Goal: Task Accomplishment & Management: Use online tool/utility

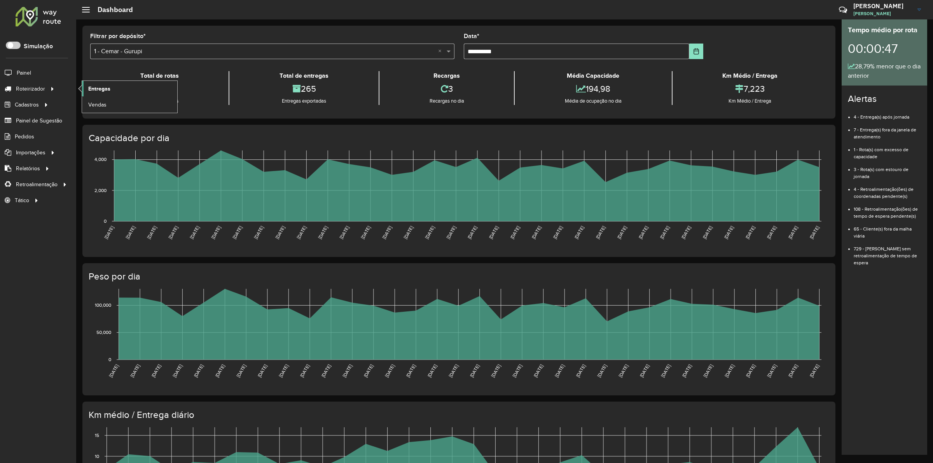
click at [97, 89] on span "Entregas" at bounding box center [99, 89] width 22 height 8
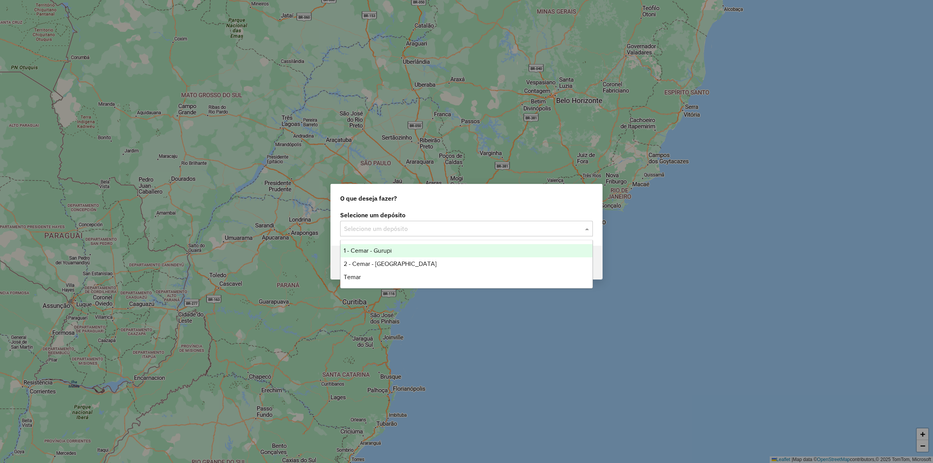
click at [369, 231] on input "text" at bounding box center [458, 228] width 229 height 9
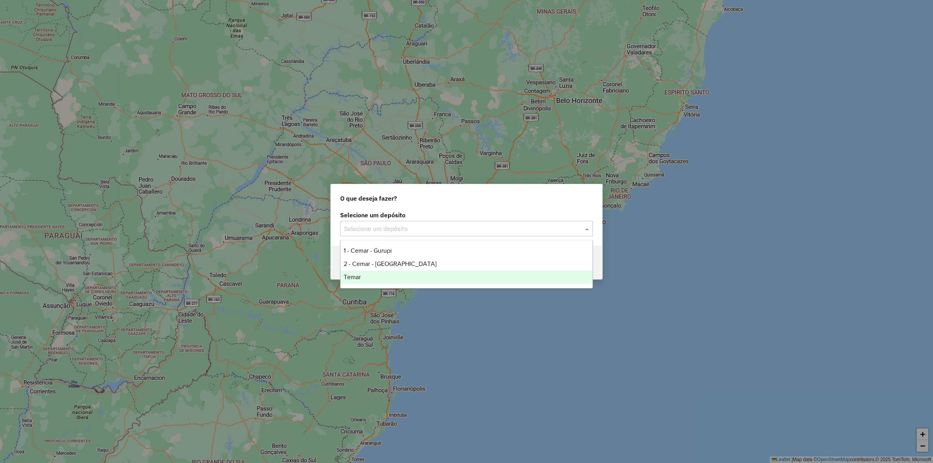
click at [356, 277] on span "Temar" at bounding box center [352, 277] width 17 height 7
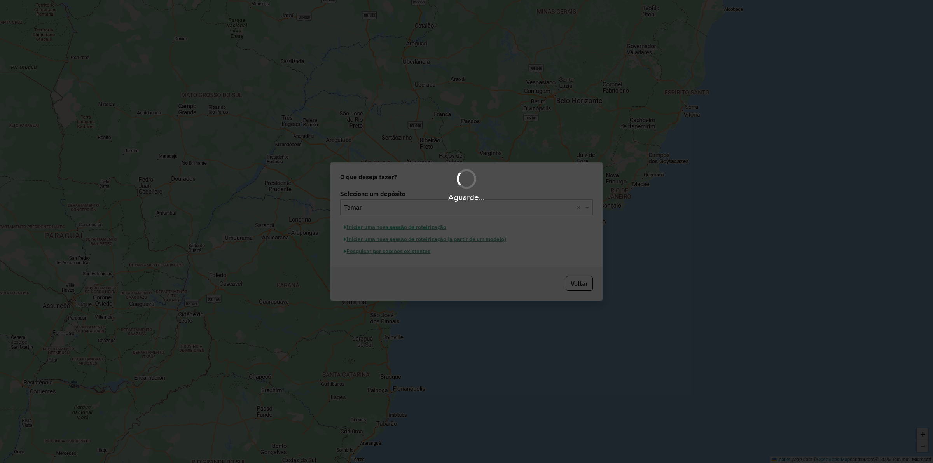
click at [386, 227] on div "Aguarde..." at bounding box center [466, 231] width 933 height 463
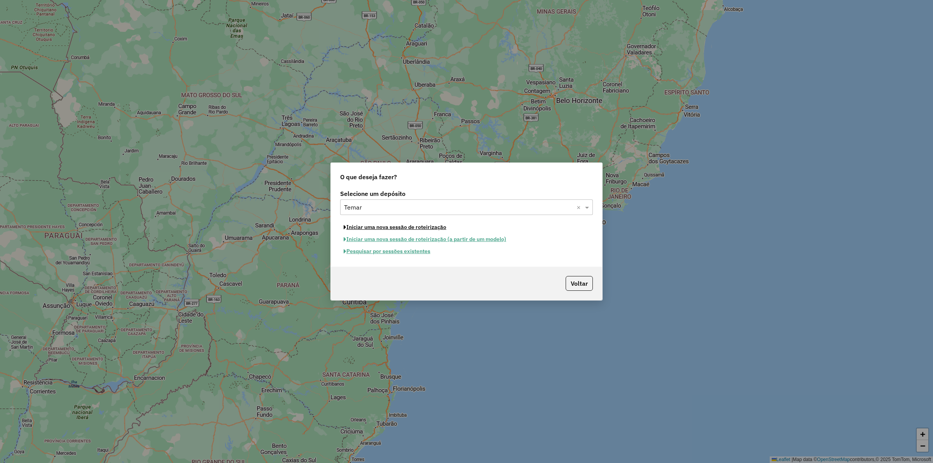
click at [386, 227] on button "Iniciar uma nova sessão de roteirização" at bounding box center [395, 227] width 110 height 12
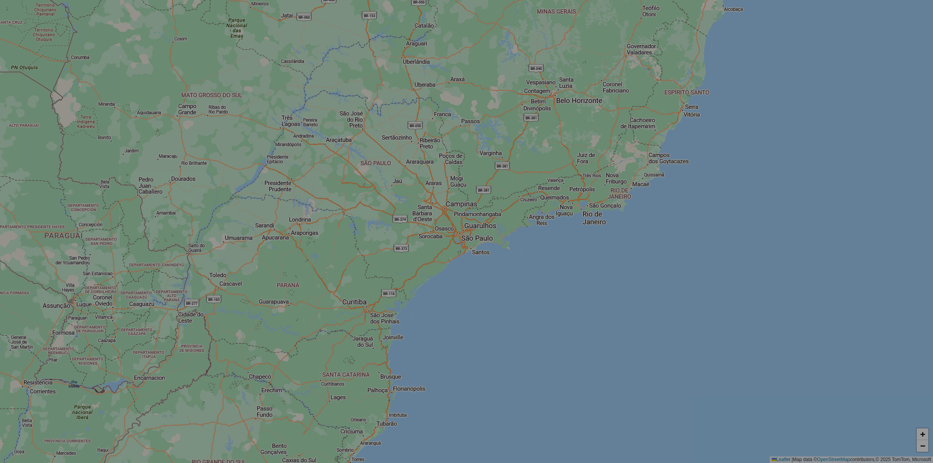
select select "*"
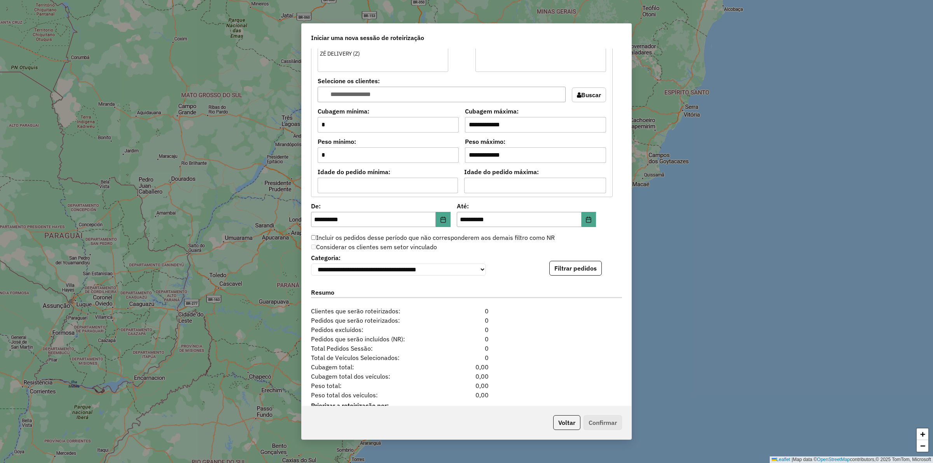
scroll to position [629, 0]
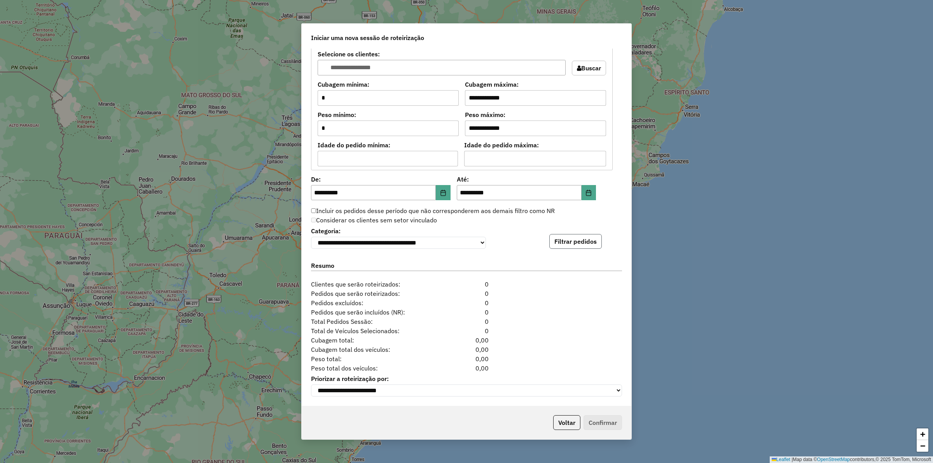
click at [582, 242] on button "Filtrar pedidos" at bounding box center [575, 241] width 52 height 15
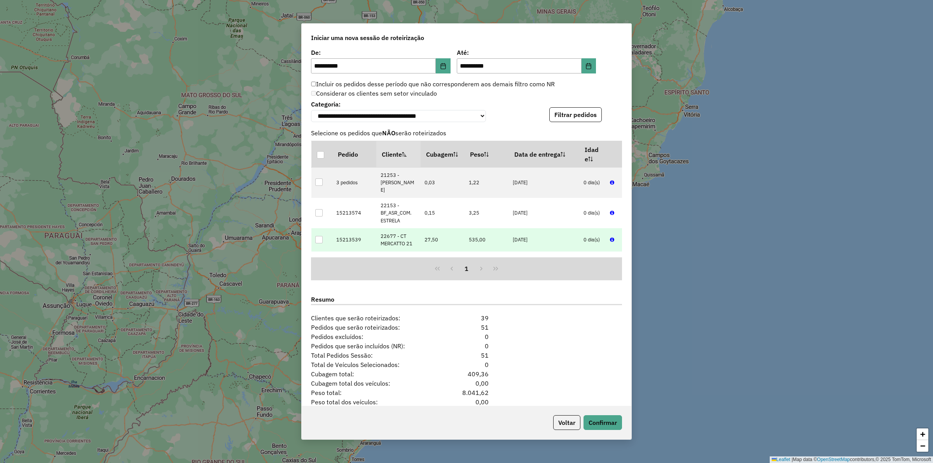
scroll to position [790, 0]
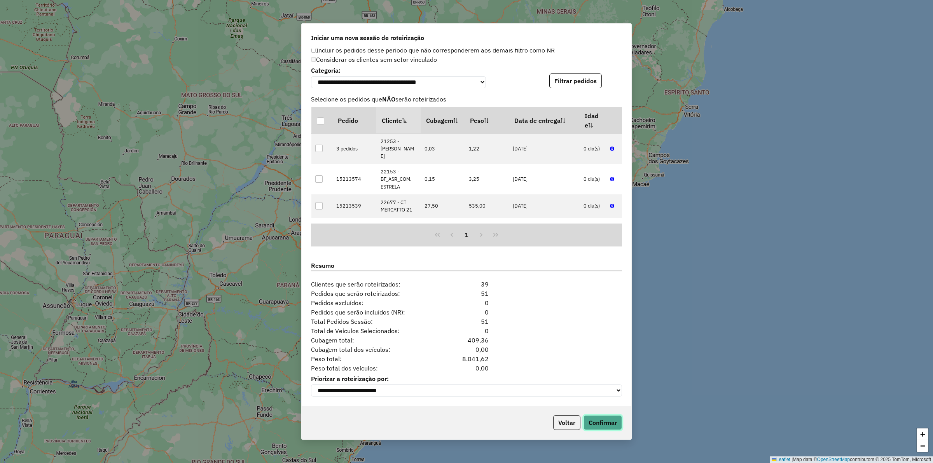
click at [601, 417] on button "Confirmar" at bounding box center [603, 422] width 38 height 15
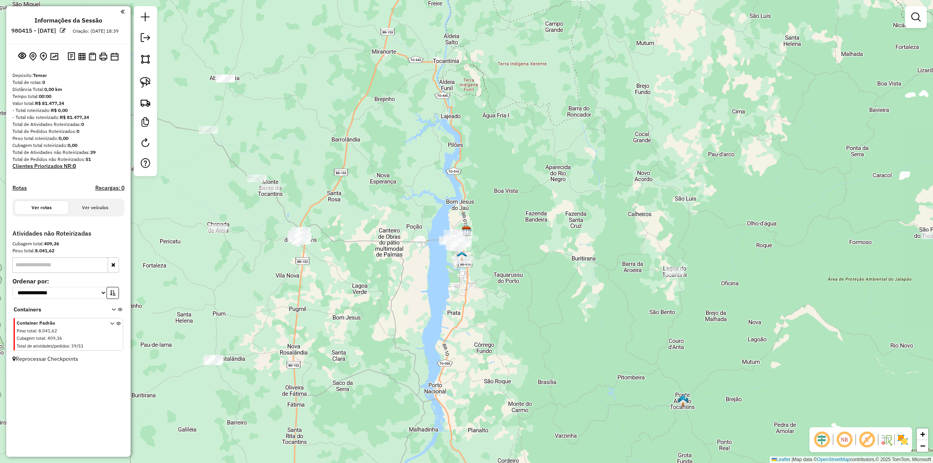
drag, startPoint x: 496, startPoint y: 276, endPoint x: 465, endPoint y: 255, distance: 37.3
click at [494, 274] on div "Janela de atendimento Grade de atendimento Capacidade Transportadoras Veículos …" at bounding box center [466, 231] width 933 height 463
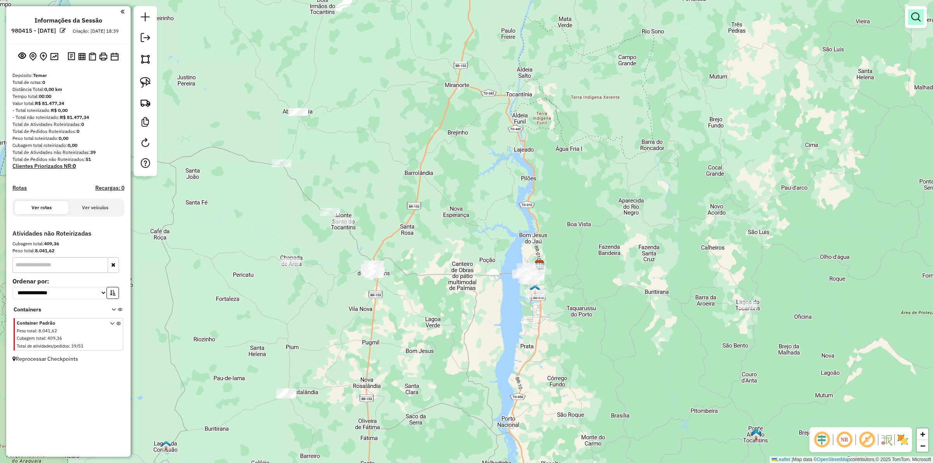
click at [916, 20] on em at bounding box center [915, 16] width 9 height 9
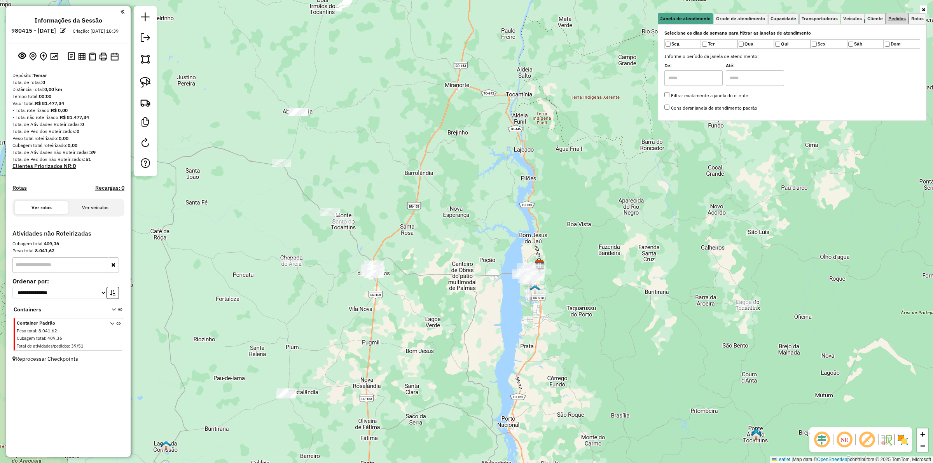
click at [893, 20] on span "Pedidos" at bounding box center [896, 18] width 17 height 5
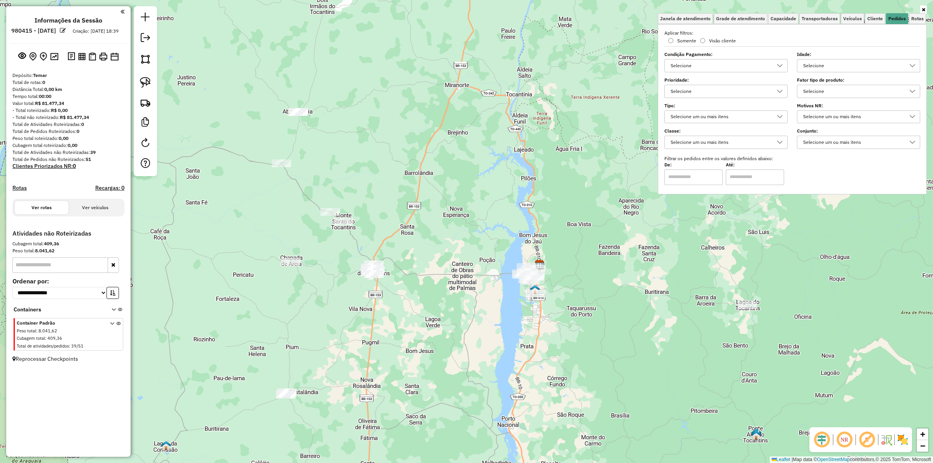
click at [828, 86] on div "Selecione" at bounding box center [852, 91] width 105 height 12
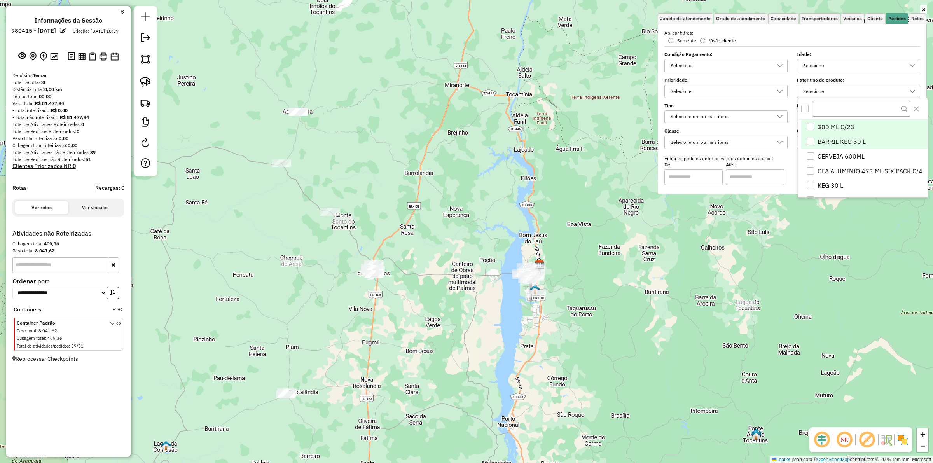
click at [832, 139] on span "BARRIL KEG 50 L" at bounding box center [842, 141] width 48 height 9
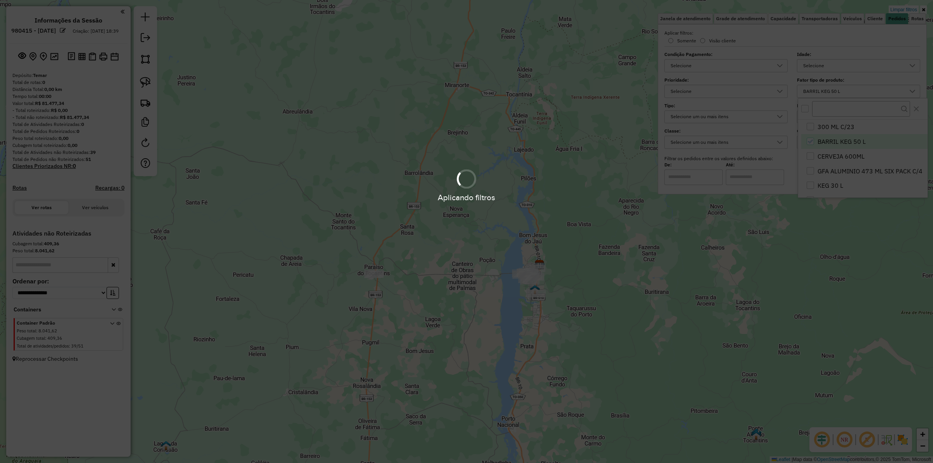
click at [831, 185] on div "Aplicando filtros" at bounding box center [466, 185] width 933 height 37
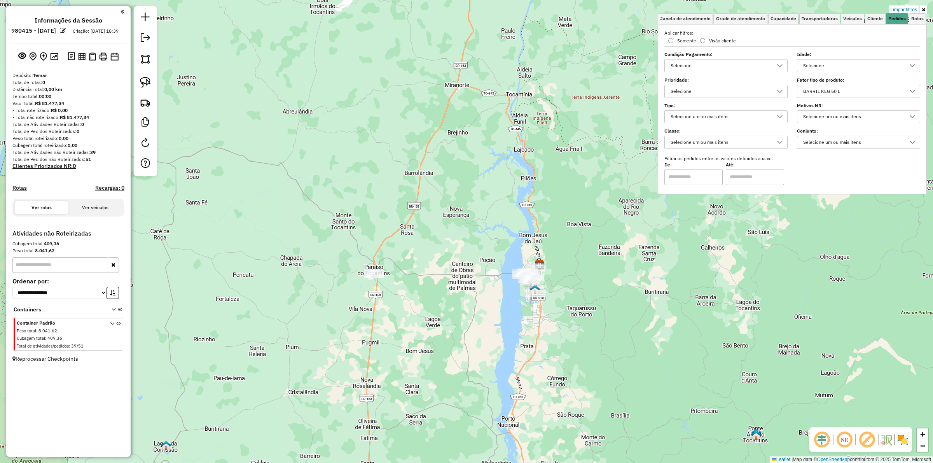
click at [822, 87] on div "BARRIL KEG 50 L" at bounding box center [852, 91] width 105 height 12
click at [830, 180] on li "KEG 30 L" at bounding box center [864, 185] width 126 height 15
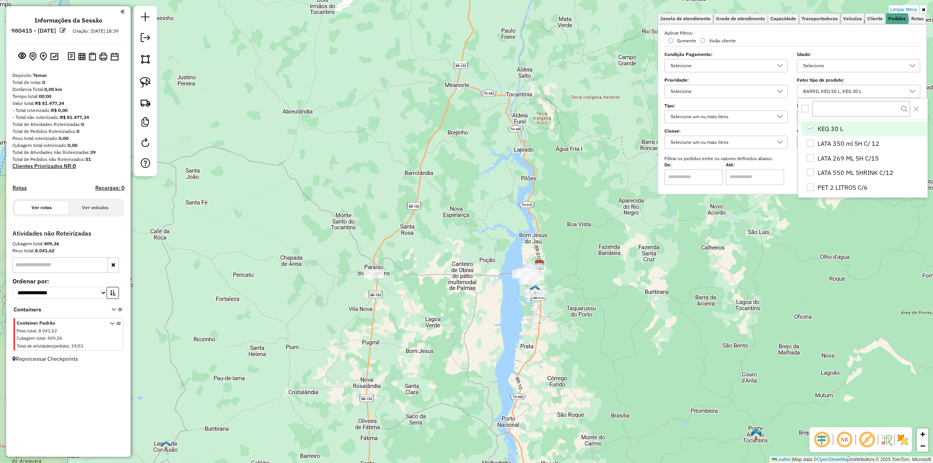
scroll to position [0, 0]
click at [599, 271] on div "Limpar filtros Janela de atendimento Grade de atendimento Capacidade Transporta…" at bounding box center [466, 231] width 933 height 463
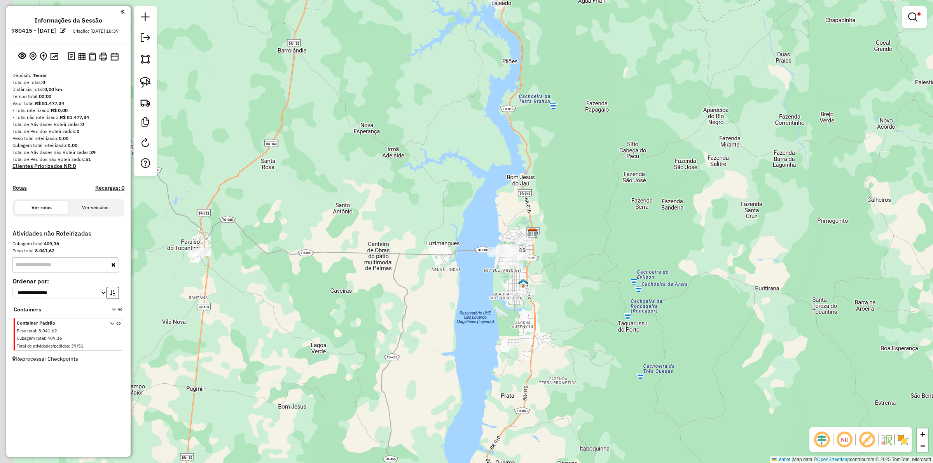
drag, startPoint x: 573, startPoint y: 294, endPoint x: 606, endPoint y: 289, distance: 34.1
click at [606, 289] on div "Limpar filtros Janela de atendimento Grade de atendimento Capacidade Transporta…" at bounding box center [466, 231] width 933 height 463
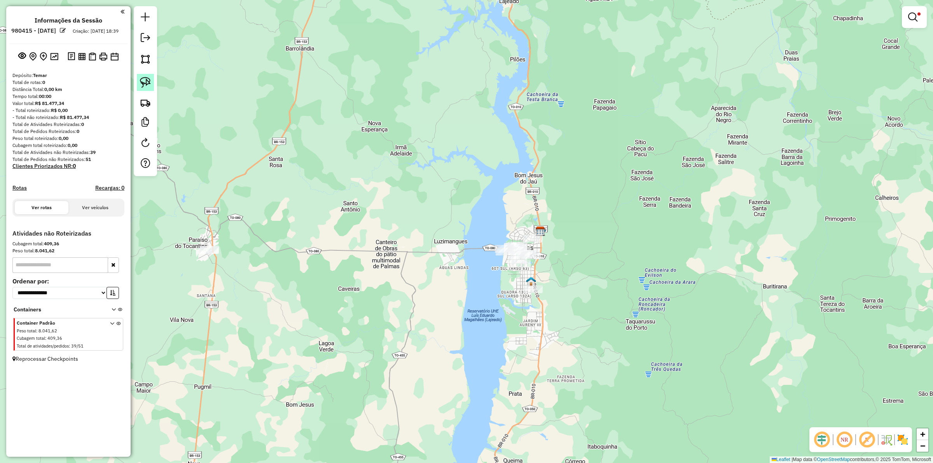
click at [145, 84] on img at bounding box center [145, 82] width 11 height 11
drag, startPoint x: 220, startPoint y: 166, endPoint x: 199, endPoint y: 213, distance: 51.5
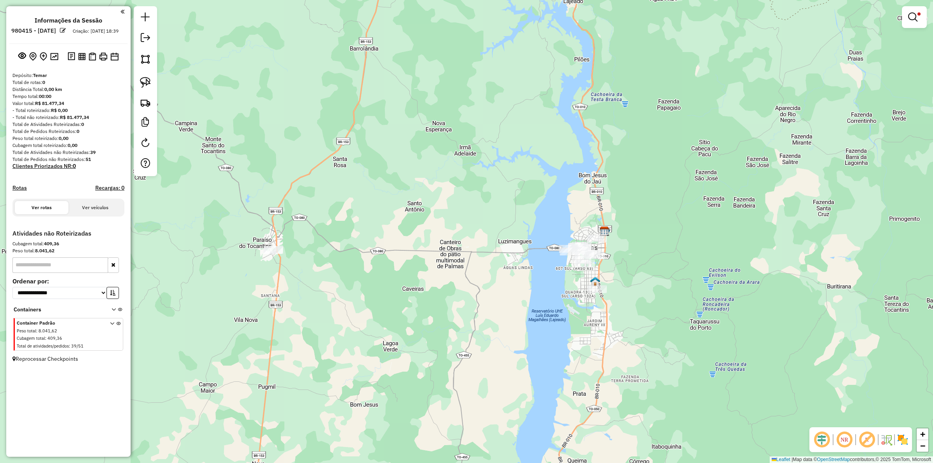
drag, startPoint x: 182, startPoint y: 236, endPoint x: 283, endPoint y: 224, distance: 101.4
click at [284, 224] on div "Limpar filtros Janela de atendimento Grade de atendimento Capacidade Transporta…" at bounding box center [466, 231] width 933 height 463
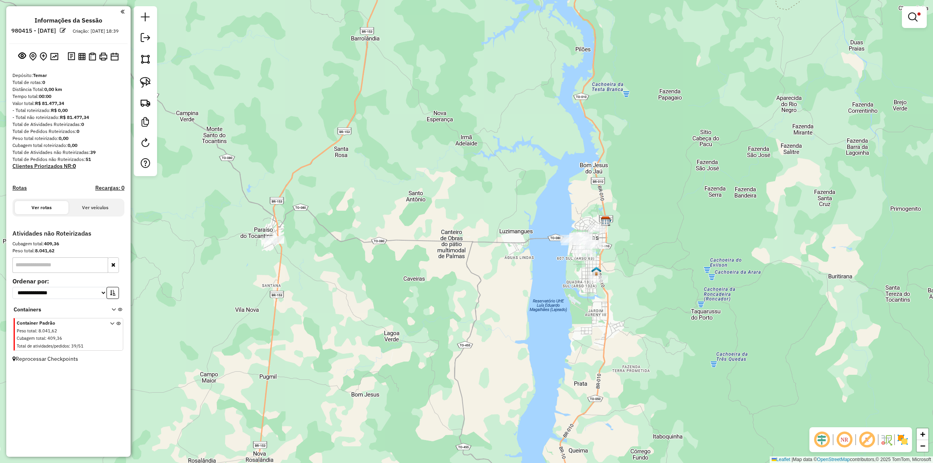
drag, startPoint x: 267, startPoint y: 221, endPoint x: 265, endPoint y: 204, distance: 16.8
click at [266, 209] on div "Limpar filtros Janela de atendimento Grade de atendimento Capacidade Transporta…" at bounding box center [466, 231] width 933 height 463
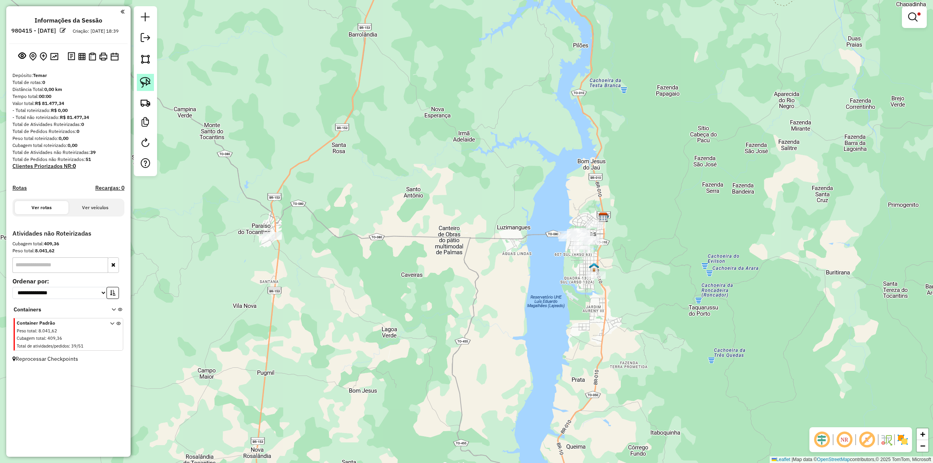
click at [148, 86] on img at bounding box center [145, 82] width 11 height 11
drag, startPoint x: 144, startPoint y: 78, endPoint x: 192, endPoint y: 150, distance: 87.2
click at [145, 78] on img at bounding box center [145, 82] width 11 height 11
drag, startPoint x: 230, startPoint y: 187, endPoint x: 417, endPoint y: 215, distance: 189.5
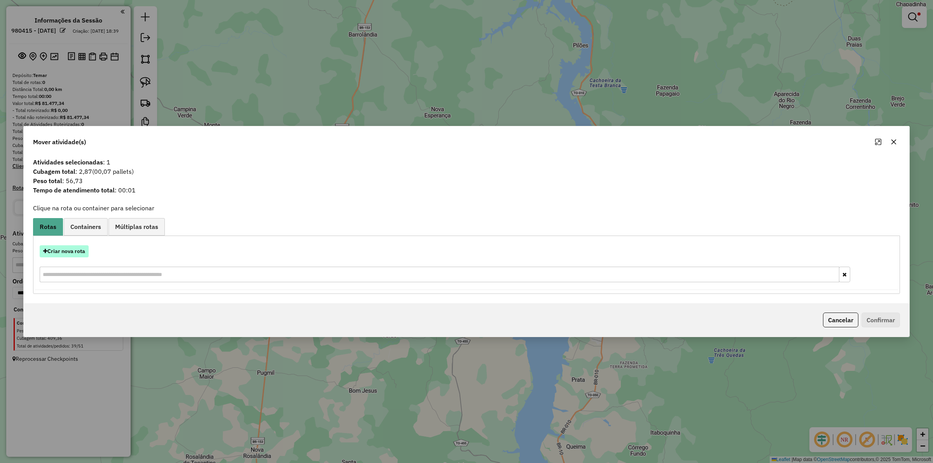
click at [76, 252] on button "Criar nova rota" at bounding box center [64, 251] width 49 height 12
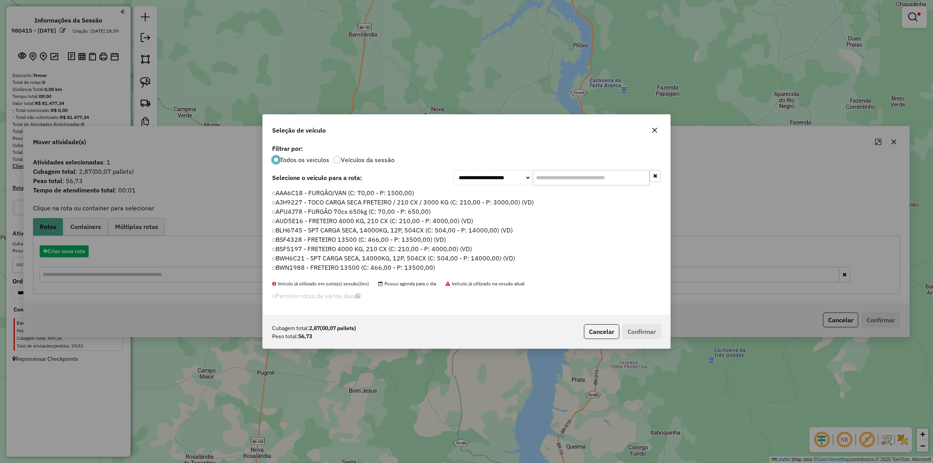
scroll to position [4, 2]
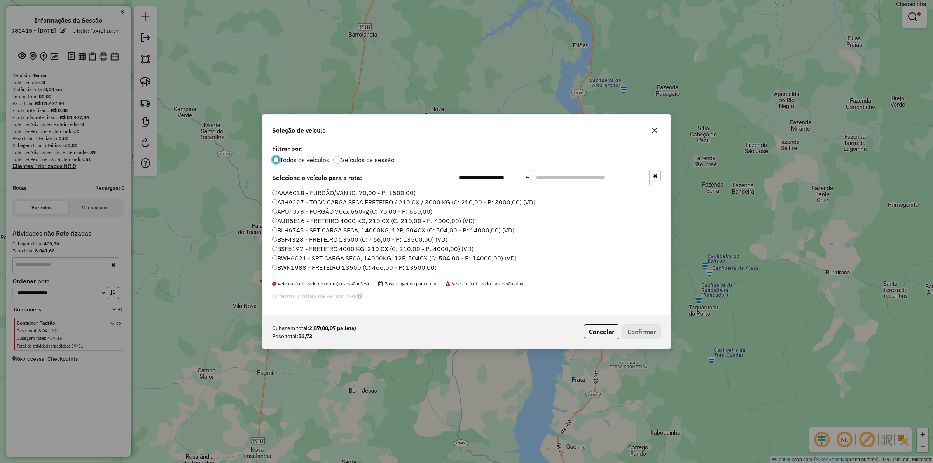
click at [576, 178] on input "text" at bounding box center [591, 178] width 117 height 16
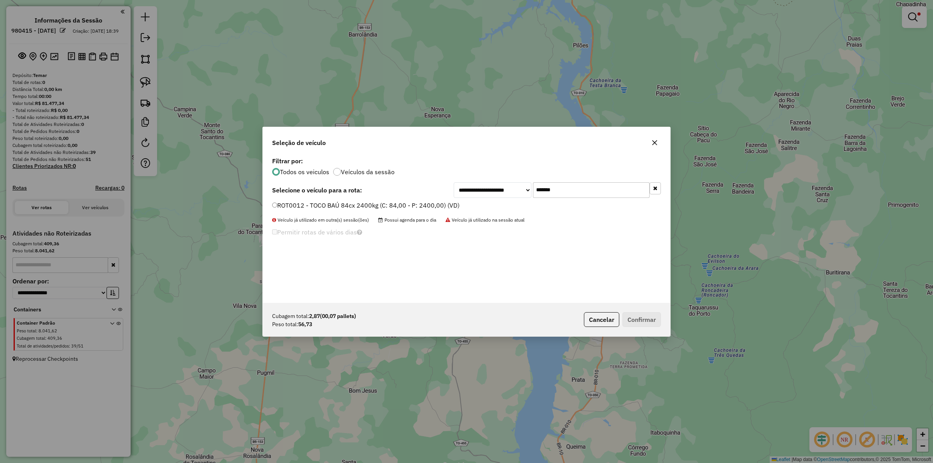
type input "*******"
click at [399, 206] on label "ROT0012 - TOCO BAÚ 84cx 2400kg (C: 84,00 - P: 2400,00) (VD)" at bounding box center [365, 205] width 187 height 9
click at [643, 325] on button "Confirmar" at bounding box center [641, 319] width 38 height 15
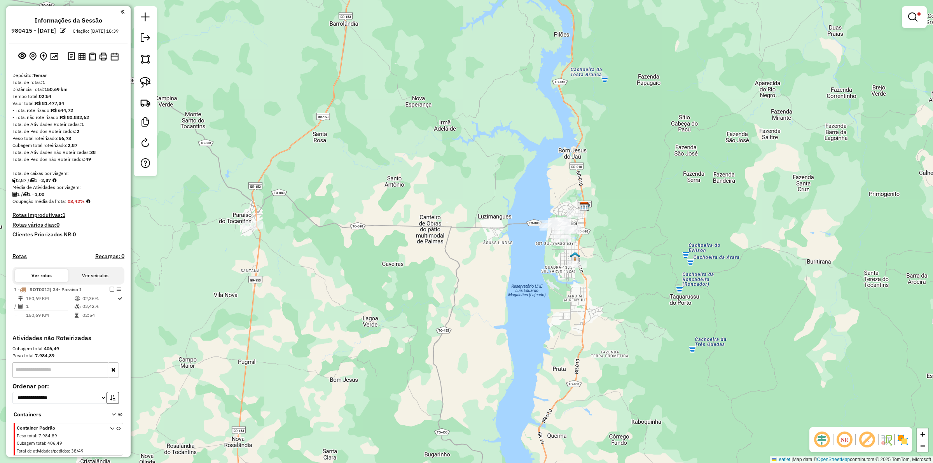
drag, startPoint x: 318, startPoint y: 261, endPoint x: 304, endPoint y: 255, distance: 15.0
click at [304, 255] on div "Limpar filtros Janela de atendimento Grade de atendimento Capacidade Transporta…" at bounding box center [466, 231] width 933 height 463
click at [363, 45] on input "text" at bounding box center [443, 47] width 233 height 16
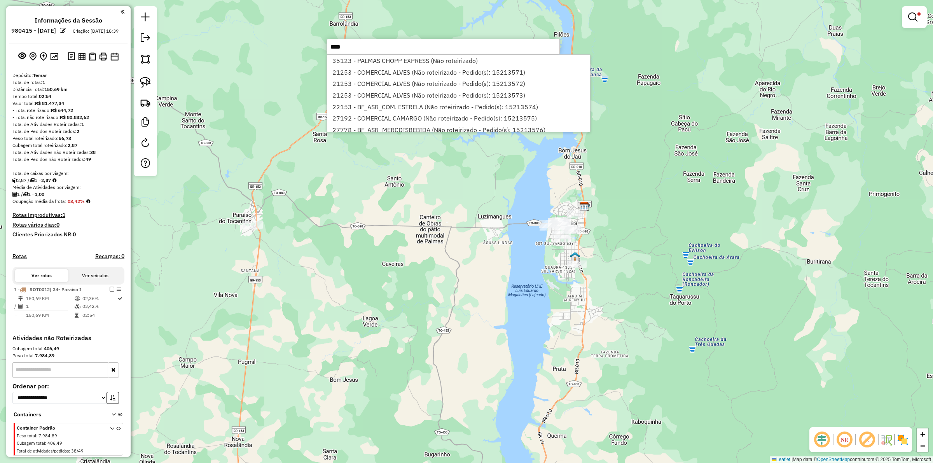
type input "*****"
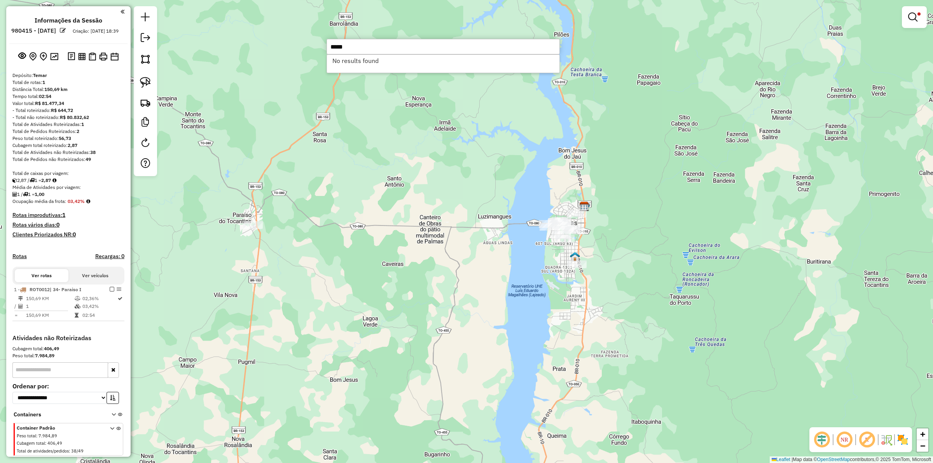
drag, startPoint x: 363, startPoint y: 45, endPoint x: 318, endPoint y: 51, distance: 46.2
click at [318, 51] on hb-router-mapa "**********" at bounding box center [466, 231] width 933 height 463
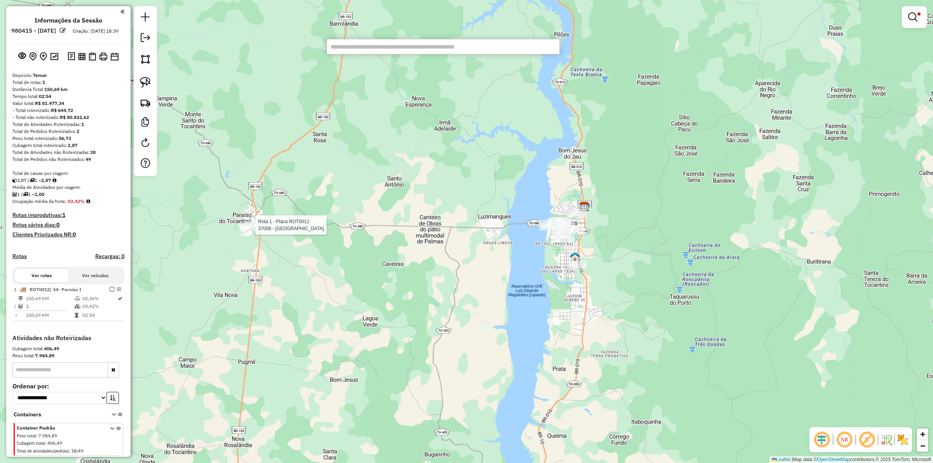
click at [251, 229] on div at bounding box center [252, 225] width 19 height 8
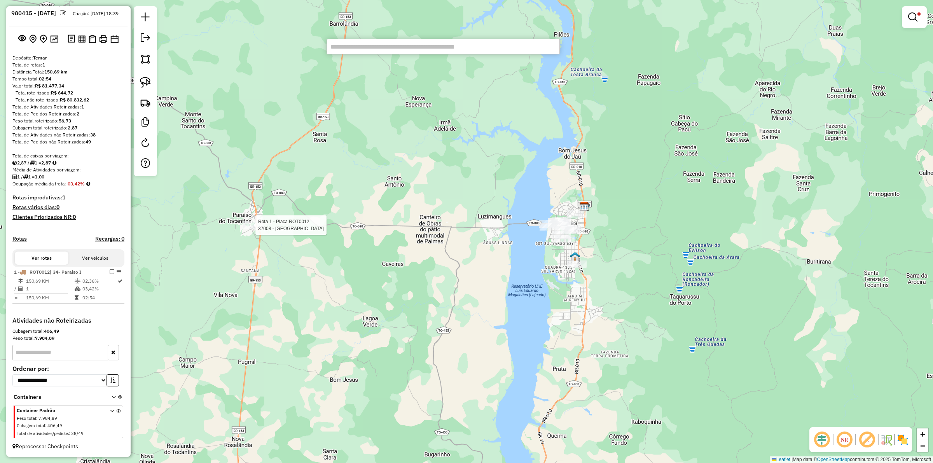
select select "**********"
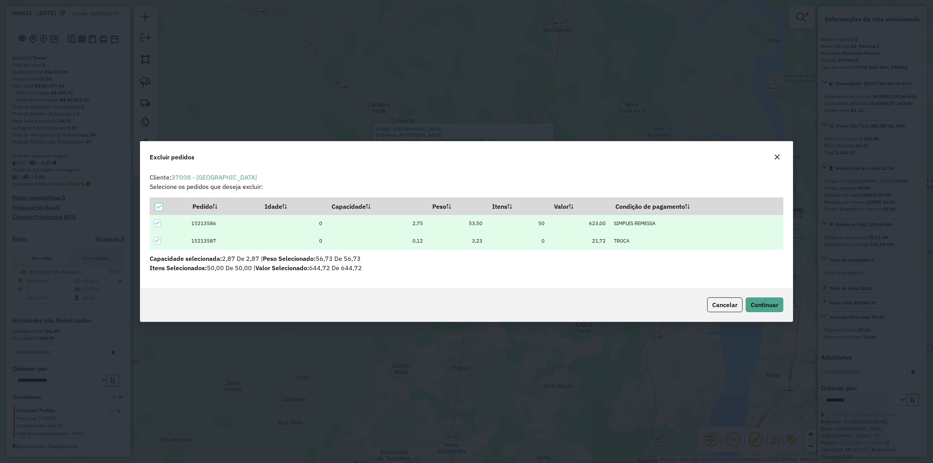
scroll to position [0, 0]
click at [755, 301] on span "Continuar" at bounding box center [765, 305] width 28 height 8
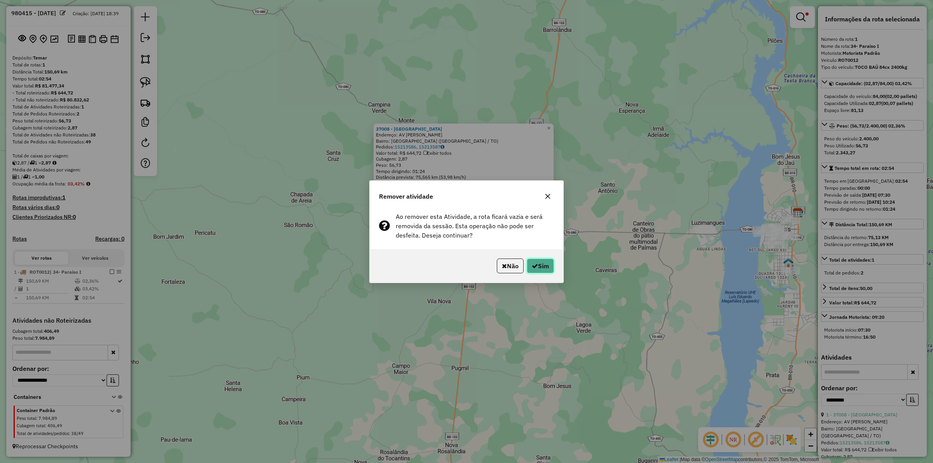
click at [535, 267] on icon "button" at bounding box center [535, 266] width 6 height 6
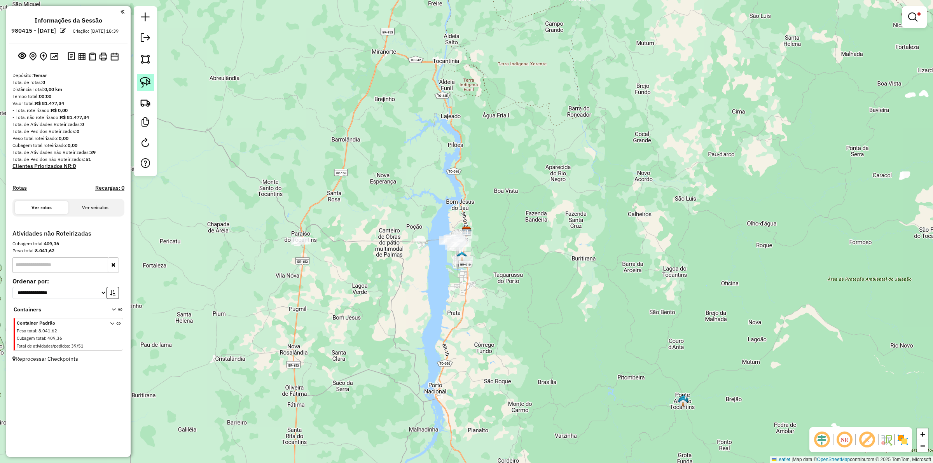
click at [149, 88] on img at bounding box center [145, 82] width 11 height 11
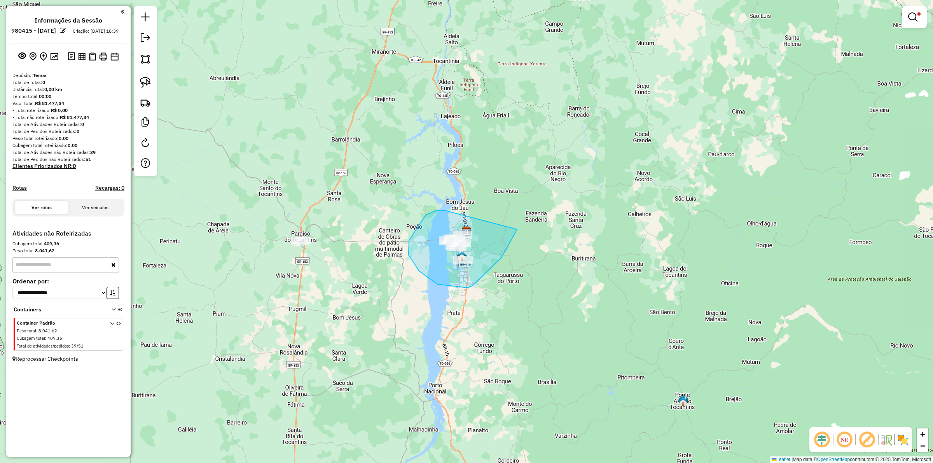
drag, startPoint x: 426, startPoint y: 215, endPoint x: 515, endPoint y: 201, distance: 90.9
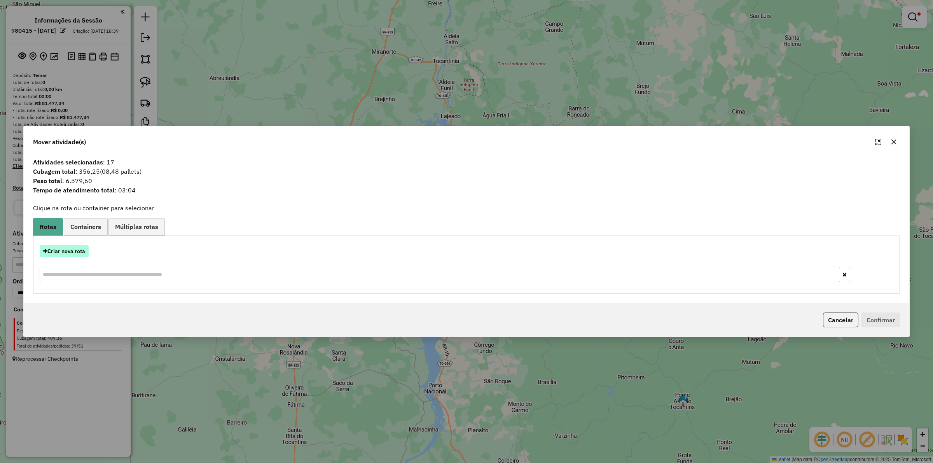
click at [82, 250] on button "Criar nova rota" at bounding box center [64, 251] width 49 height 12
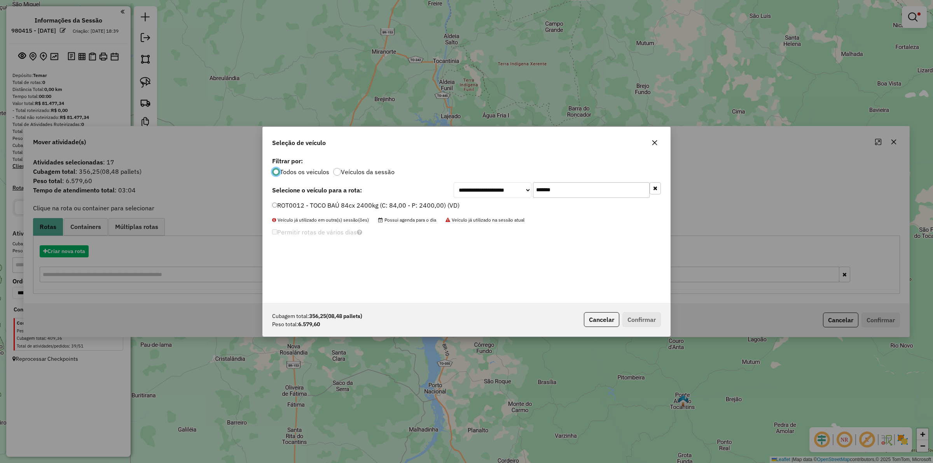
scroll to position [4, 2]
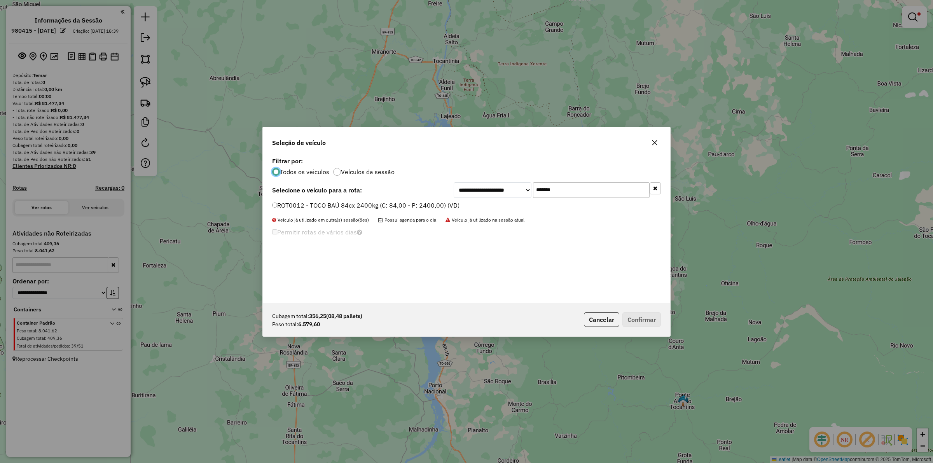
click at [558, 190] on input "*******" at bounding box center [591, 190] width 117 height 16
click at [580, 192] on input "*******" at bounding box center [591, 190] width 117 height 16
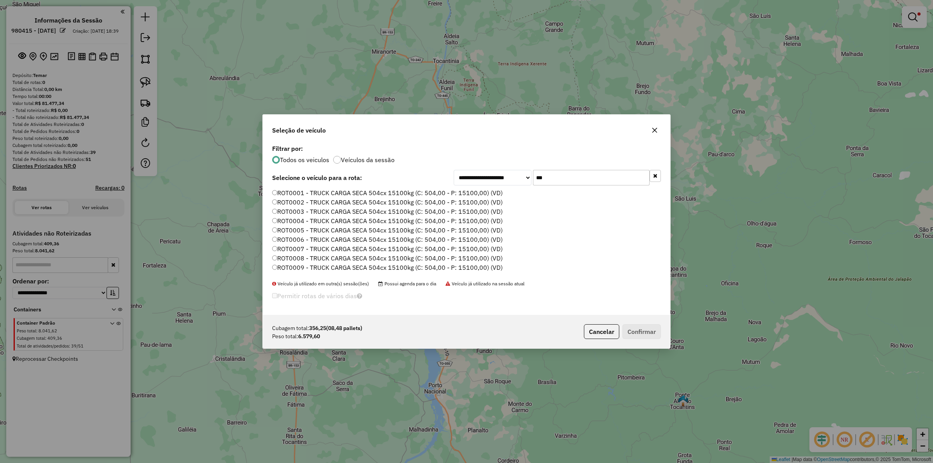
type input "***"
click at [413, 191] on label "ROT0001 - TRUCK CARGA SECA 504cx 15100kg (C: 504,00 - P: 15100,00) (VD)" at bounding box center [387, 192] width 231 height 9
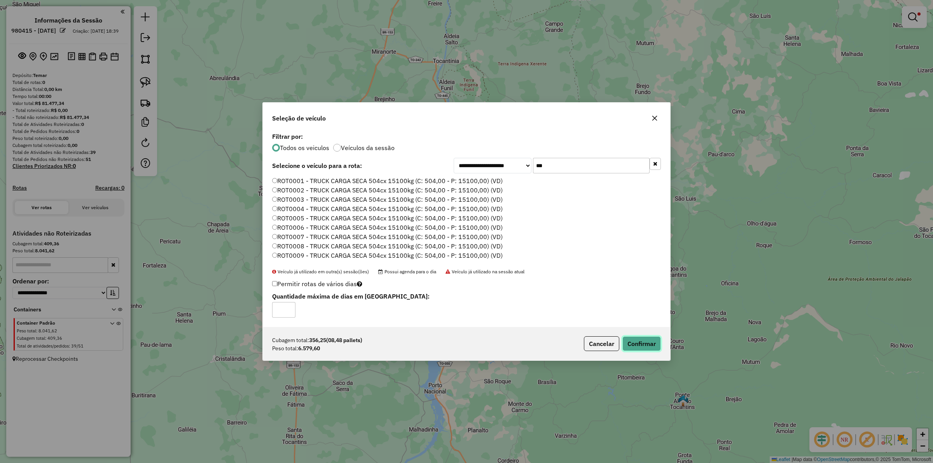
click at [648, 348] on button "Confirmar" at bounding box center [641, 343] width 38 height 15
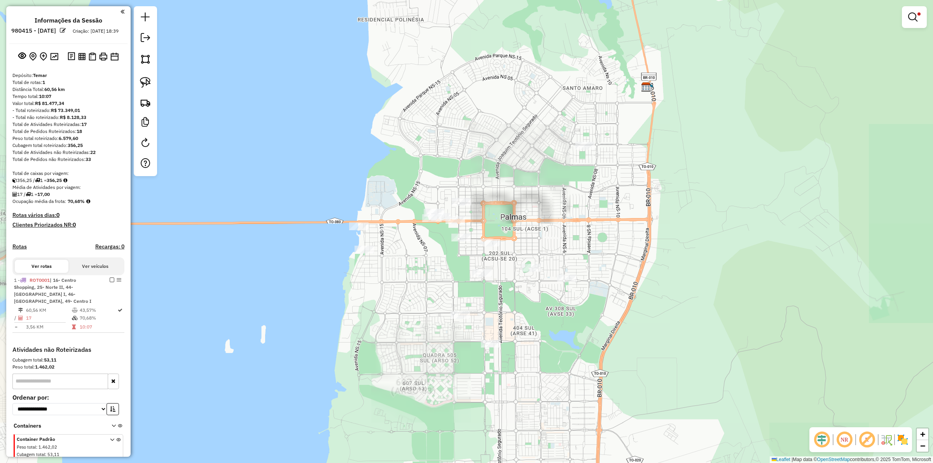
drag, startPoint x: 518, startPoint y: 220, endPoint x: 493, endPoint y: 176, distance: 50.1
click at [494, 177] on div "Limpar filtros Janela de atendimento Grade de atendimento Capacidade Transporta…" at bounding box center [466, 231] width 933 height 463
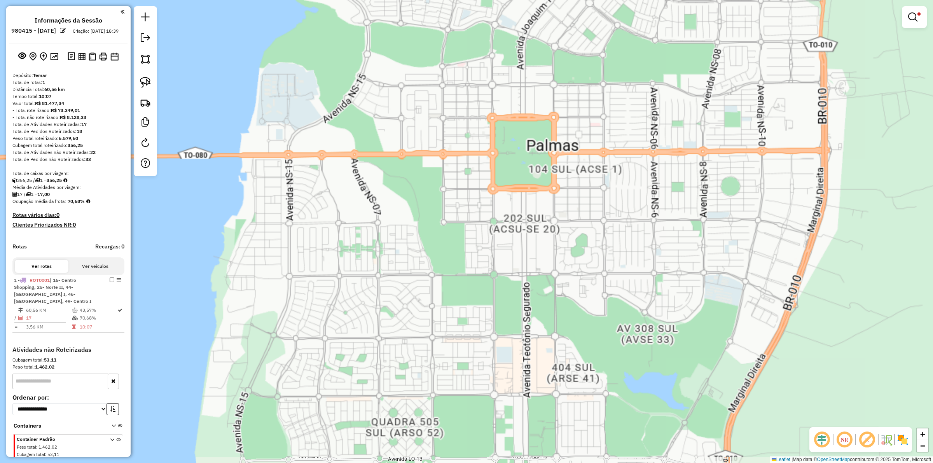
drag, startPoint x: 431, startPoint y: 218, endPoint x: 446, endPoint y: 220, distance: 15.2
click at [446, 220] on div "Limpar filtros Janela de atendimento Grade de atendimento Capacidade Transporta…" at bounding box center [466, 231] width 933 height 463
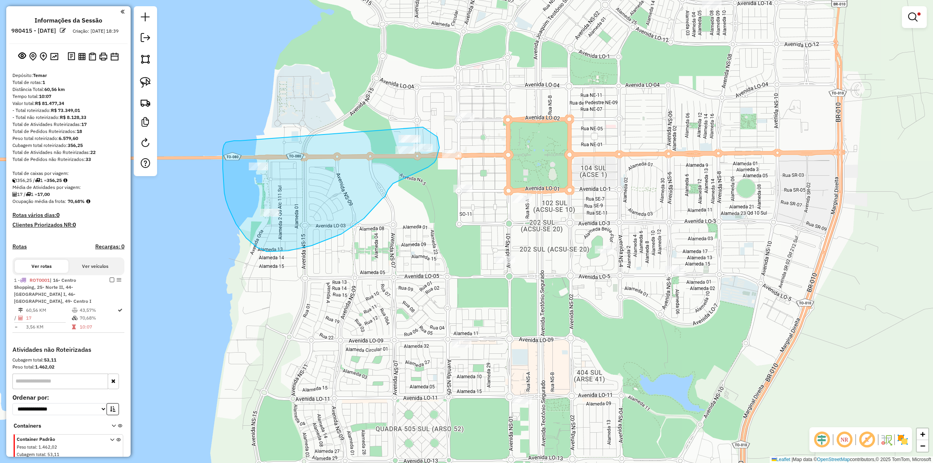
drag, startPoint x: 234, startPoint y: 141, endPoint x: 399, endPoint y: 124, distance: 166.1
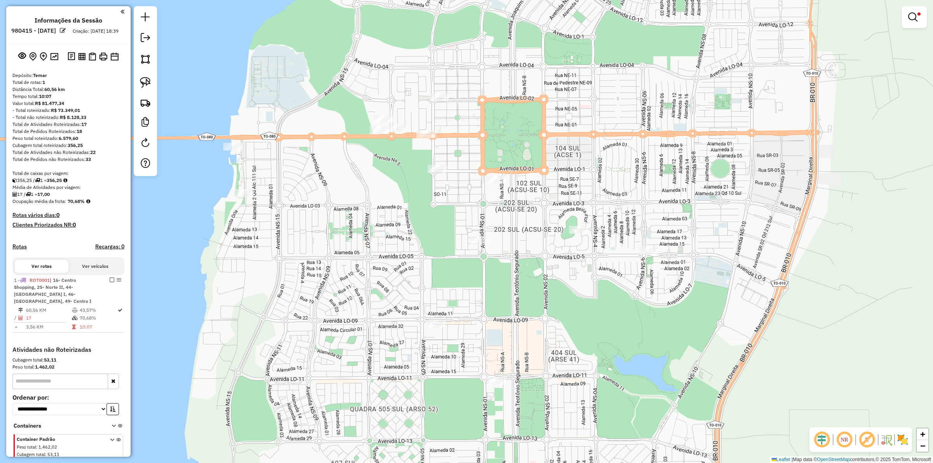
drag, startPoint x: 516, startPoint y: 156, endPoint x: 467, endPoint y: 131, distance: 54.9
click at [477, 132] on div "Limpar filtros Janela de atendimento Grade de atendimento Capacidade Transporta…" at bounding box center [466, 231] width 933 height 463
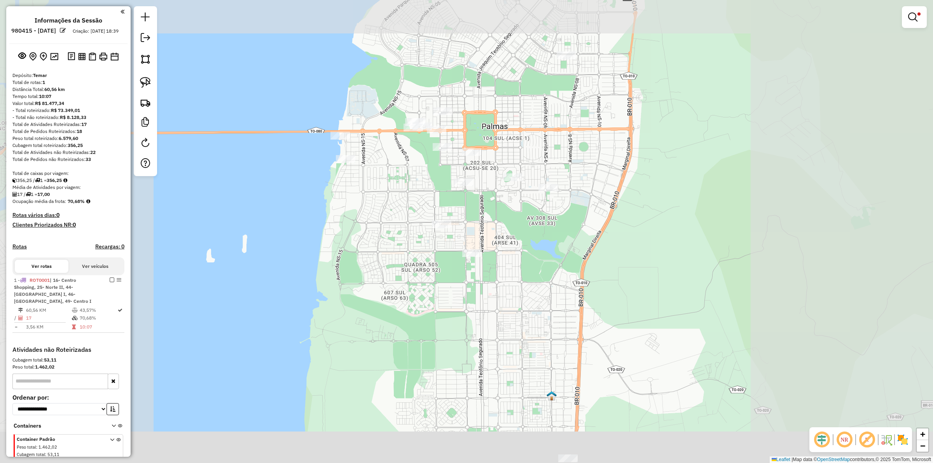
drag, startPoint x: 477, startPoint y: 129, endPoint x: 477, endPoint y: 144, distance: 15.2
click at [477, 144] on div "Limpar filtros Janela de atendimento Grade de atendimento Capacidade Transporta…" at bounding box center [466, 231] width 933 height 463
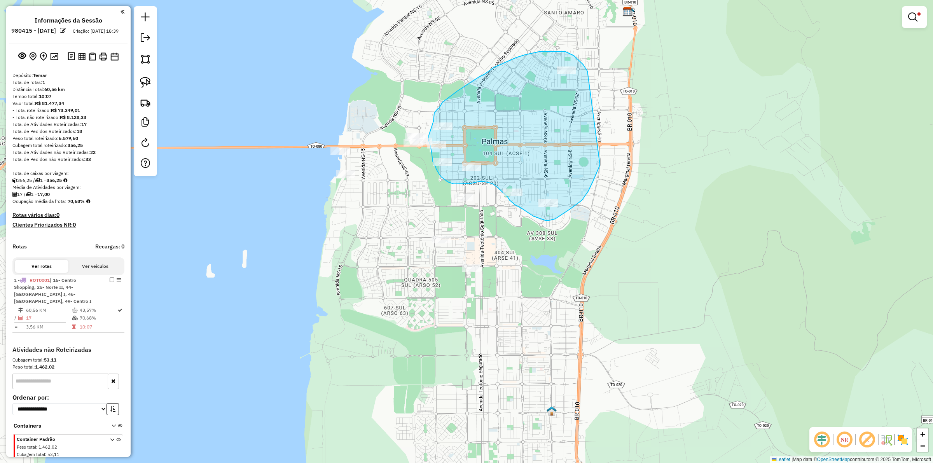
drag, startPoint x: 586, startPoint y: 69, endPoint x: 601, endPoint y: 157, distance: 89.2
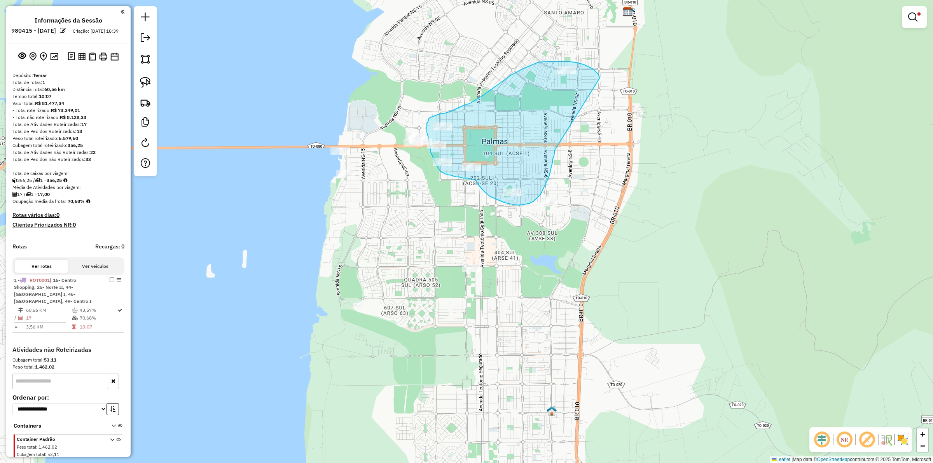
drag, startPoint x: 590, startPoint y: 67, endPoint x: 555, endPoint y: 150, distance: 89.9
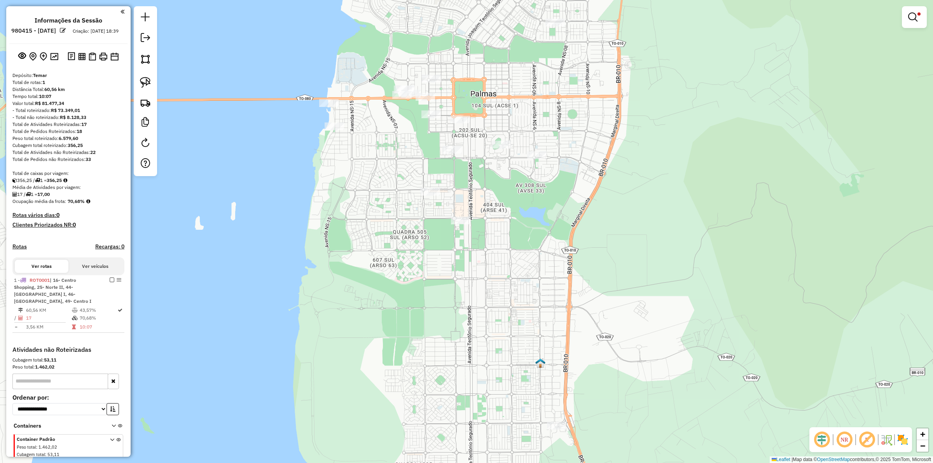
drag, startPoint x: 555, startPoint y: 209, endPoint x: 551, endPoint y: 195, distance: 14.2
click at [551, 195] on div "Limpar filtros Janela de atendimento Grade de atendimento Capacidade Transporta…" at bounding box center [466, 231] width 933 height 463
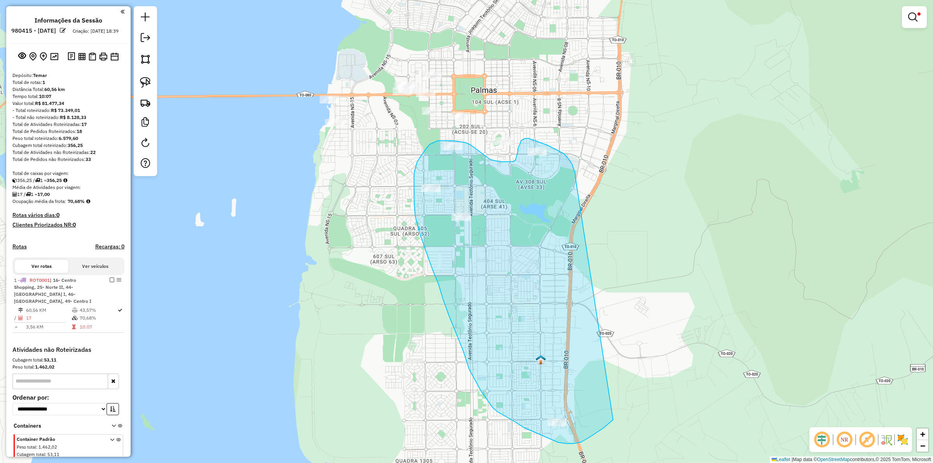
drag, startPoint x: 575, startPoint y: 174, endPoint x: 613, endPoint y: 420, distance: 248.6
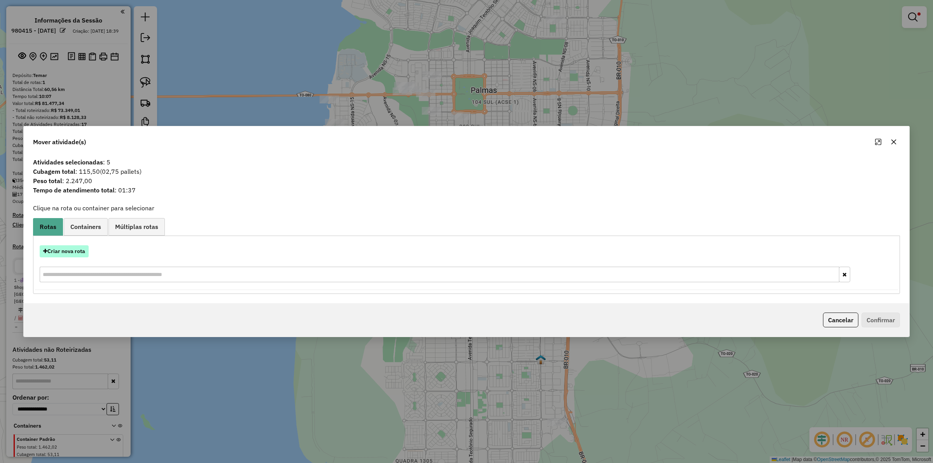
click at [55, 251] on button "Criar nova rota" at bounding box center [64, 251] width 49 height 12
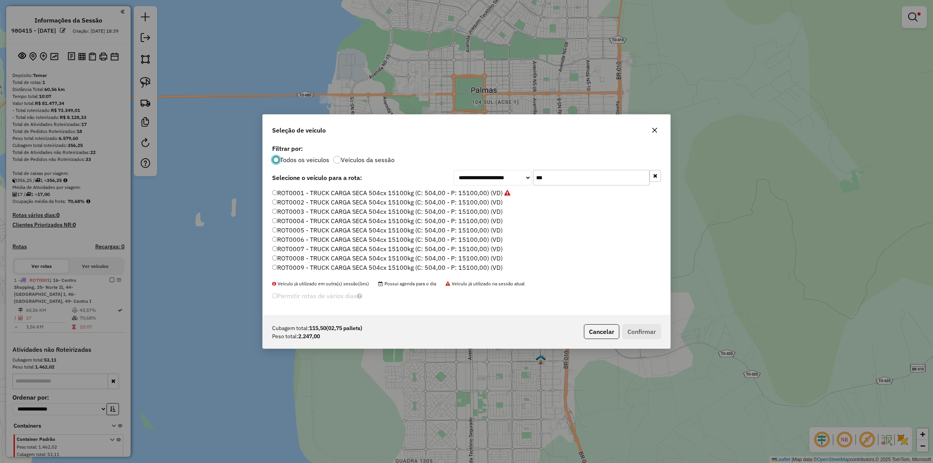
click at [553, 177] on input "***" at bounding box center [591, 178] width 117 height 16
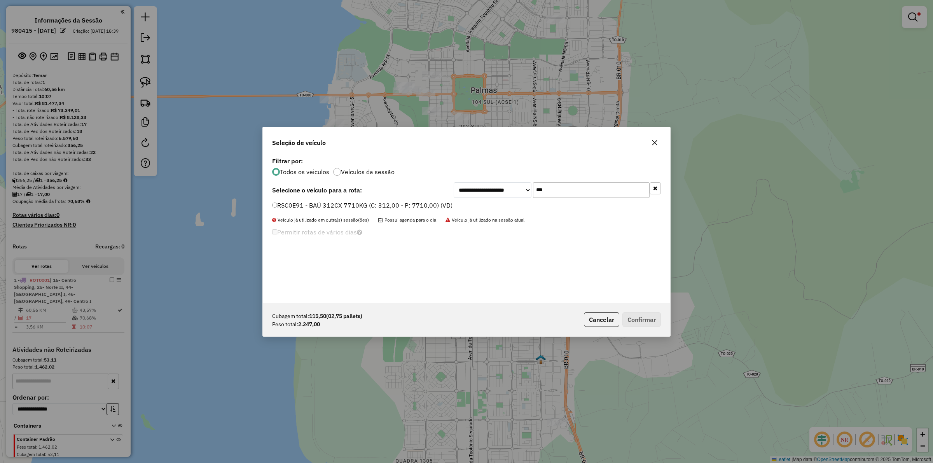
type input "***"
click at [373, 203] on label "RSC0E91 - BAÚ 312CX 7710KG (C: 312,00 - P: 7710,00) (VD)" at bounding box center [362, 205] width 180 height 9
click at [633, 316] on button "Confirmar" at bounding box center [641, 319] width 38 height 15
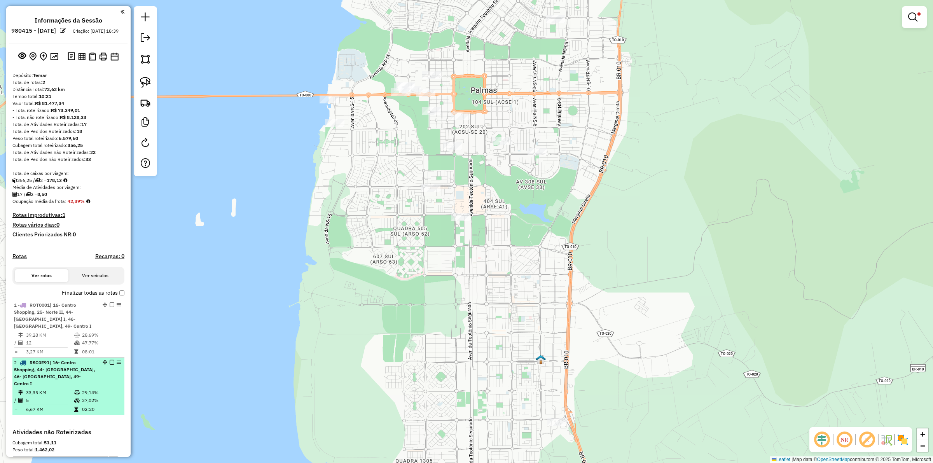
click at [110, 362] on em at bounding box center [112, 362] width 5 height 5
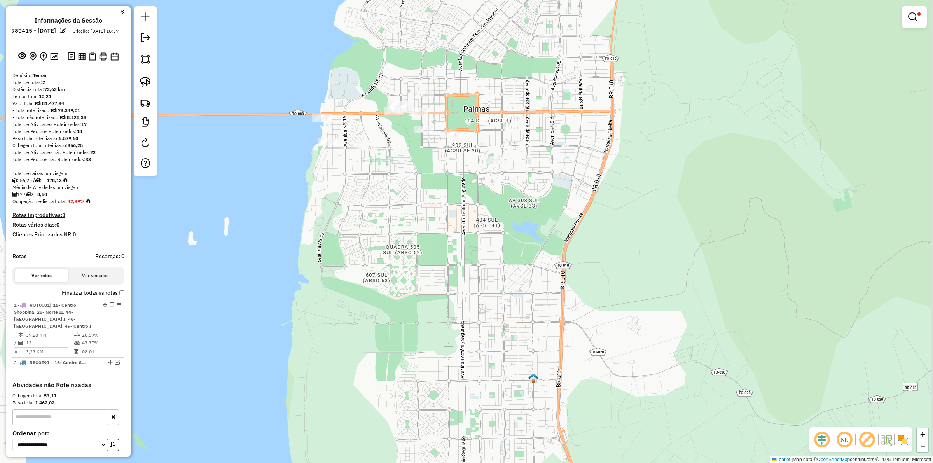
drag, startPoint x: 531, startPoint y: 114, endPoint x: 520, endPoint y: 140, distance: 28.1
click at [520, 140] on div "Limpar filtros Janela de atendimento Grade de atendimento Capacidade Transporta…" at bounding box center [466, 231] width 933 height 463
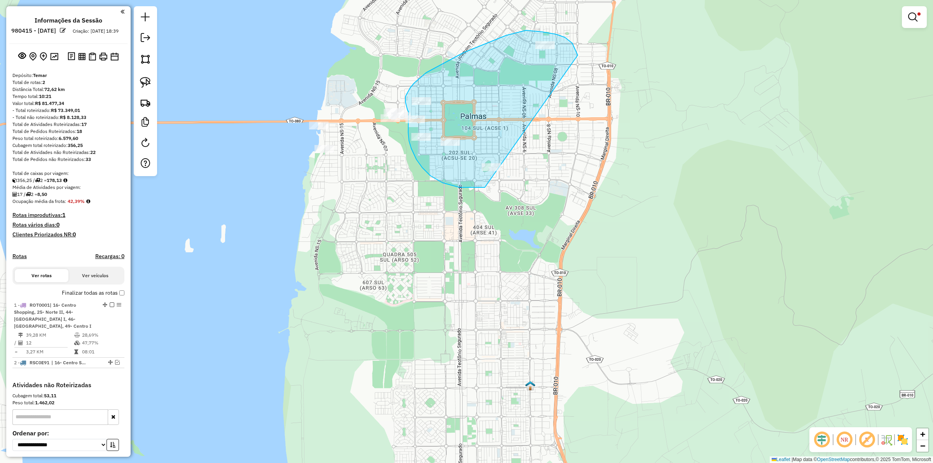
drag, startPoint x: 577, startPoint y: 52, endPoint x: 520, endPoint y: 170, distance: 130.6
click at [520, 170] on div "Limpar filtros Janela de atendimento Grade de atendimento Capacidade Transporta…" at bounding box center [466, 231] width 933 height 463
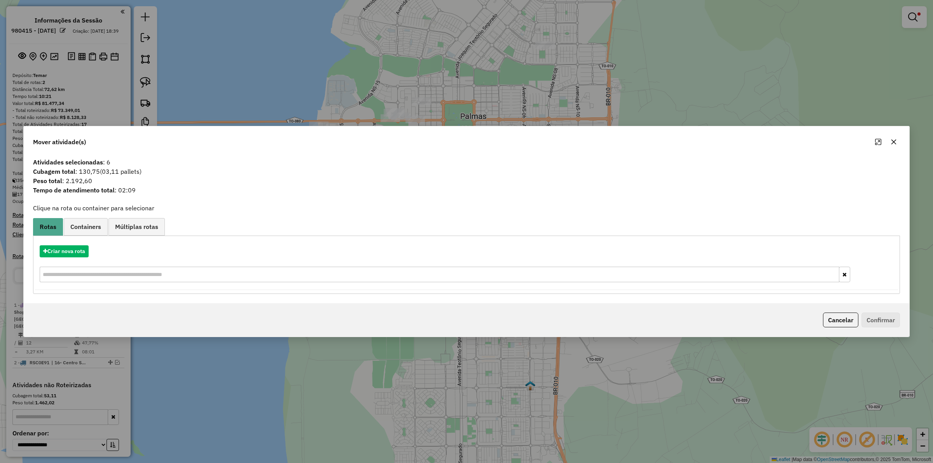
click at [82, 257] on div "Criar nova rota" at bounding box center [466, 264] width 863 height 51
click at [73, 251] on button "Criar nova rota" at bounding box center [64, 251] width 49 height 12
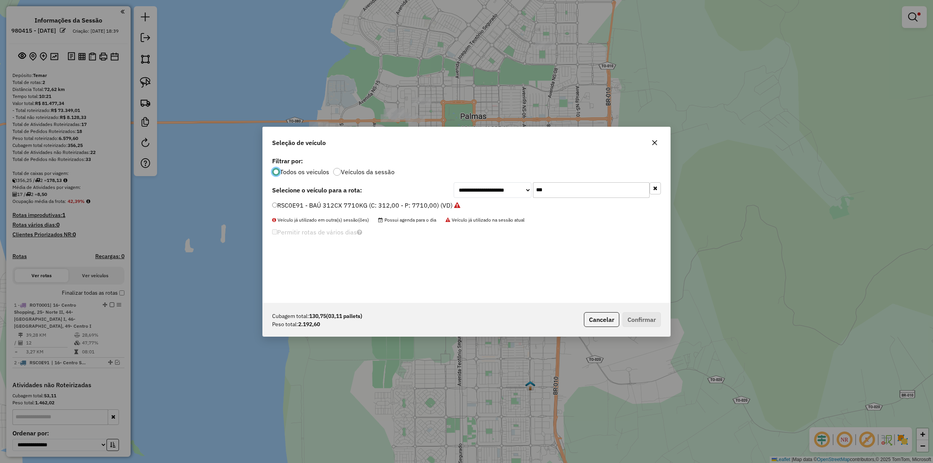
click at [562, 194] on input "***" at bounding box center [591, 190] width 117 height 16
type input "****"
click at [393, 205] on label "QWA3526 - TOCO BAÚ 336CXS 7800 KG (C: 336,00 - P: 7800,00) (VD)" at bounding box center [375, 205] width 206 height 9
click at [647, 325] on button "Confirmar" at bounding box center [641, 319] width 38 height 15
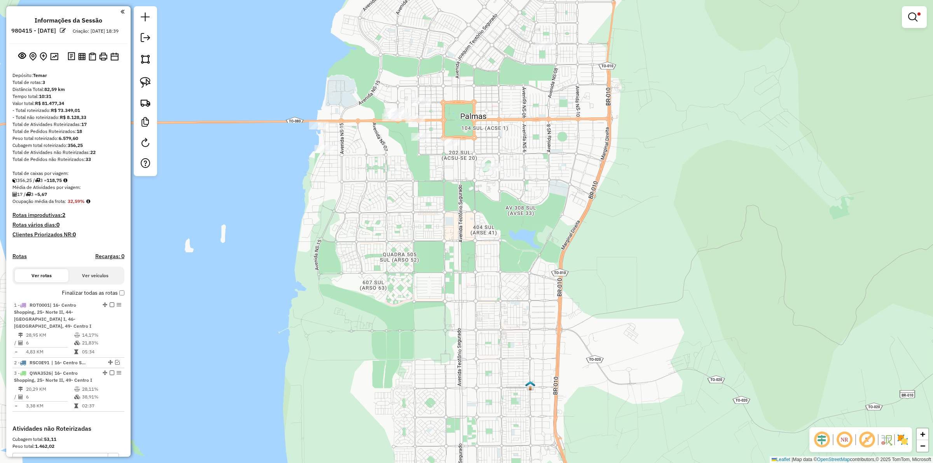
drag, startPoint x: 421, startPoint y: 226, endPoint x: 397, endPoint y: 244, distance: 29.7
click at [425, 238] on div "Limpar filtros Janela de atendimento Grade de atendimento Capacidade Transporta…" at bounding box center [466, 231] width 933 height 463
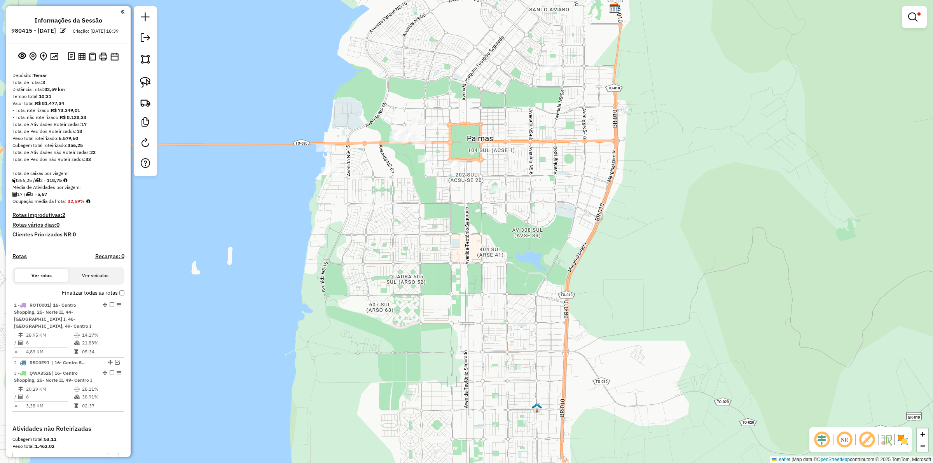
drag, startPoint x: 355, startPoint y: 256, endPoint x: 360, endPoint y: 232, distance: 23.8
click at [360, 280] on div "Limpar filtros Janela de atendimento Grade de atendimento Capacidade Transporta…" at bounding box center [466, 231] width 933 height 463
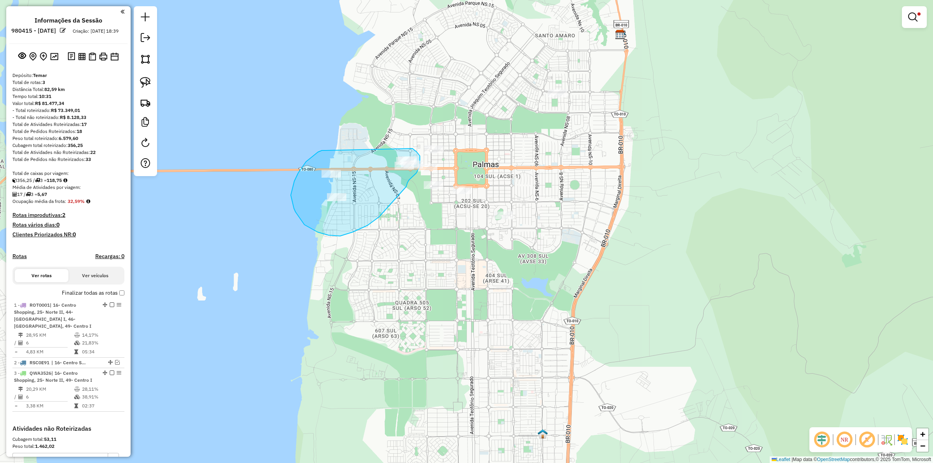
drag, startPoint x: 298, startPoint y: 173, endPoint x: 412, endPoint y: 149, distance: 116.9
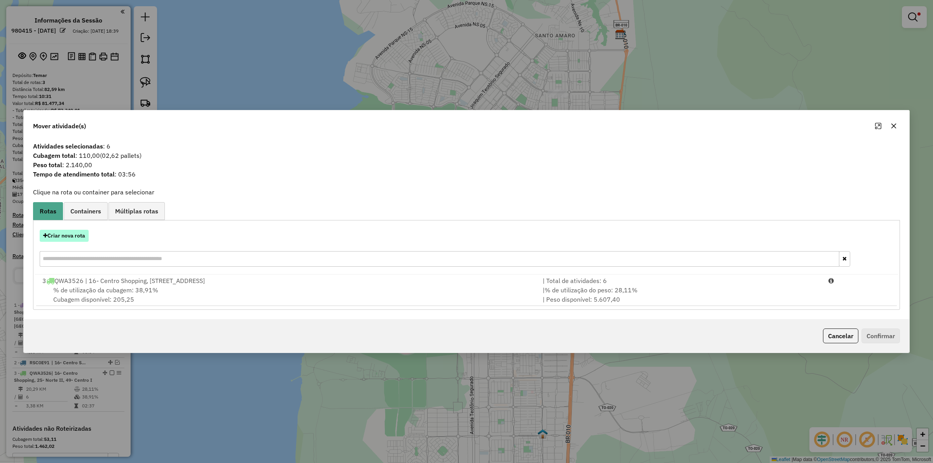
click at [72, 232] on button "Criar nova rota" at bounding box center [64, 236] width 49 height 12
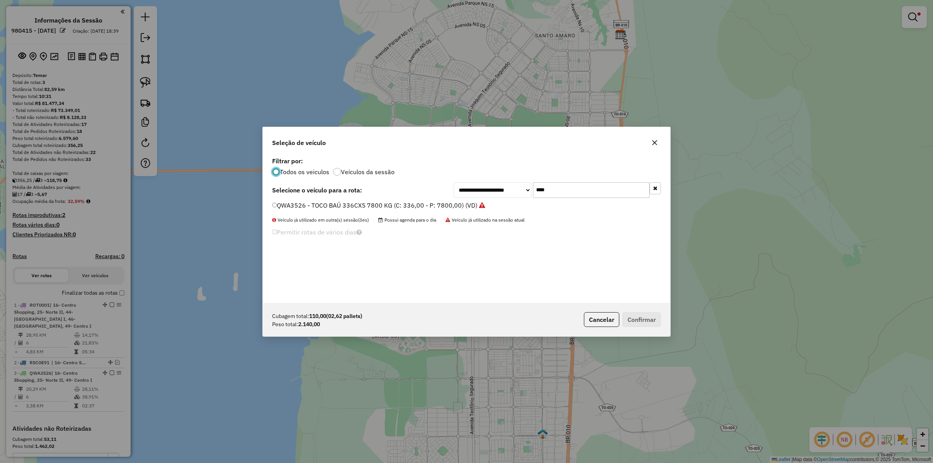
click at [557, 194] on input "****" at bounding box center [591, 190] width 117 height 16
type input "***"
drag, startPoint x: 375, startPoint y: 208, endPoint x: 381, endPoint y: 204, distance: 7.1
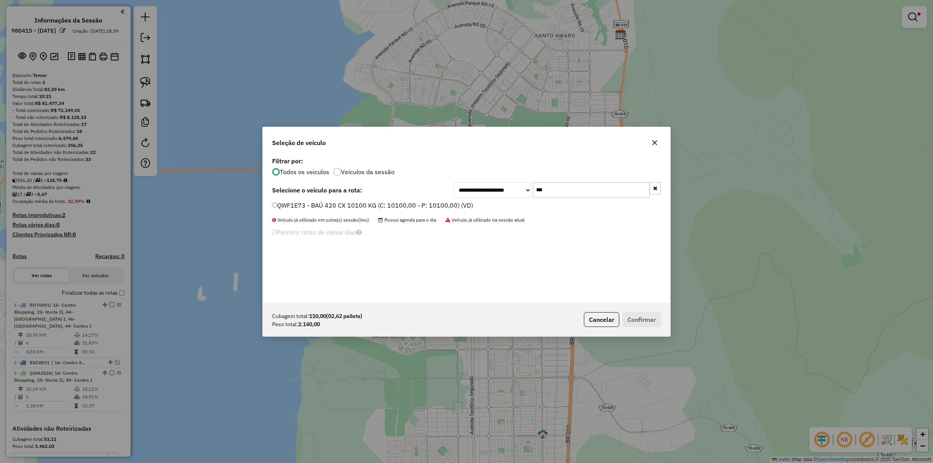
click at [374, 207] on label "QWF1E73 - BAÚ 420 CX 10100 KG (C: 10100,00 - P: 10100,00) (VD)" at bounding box center [372, 205] width 201 height 9
click at [648, 322] on button "Confirmar" at bounding box center [641, 319] width 38 height 15
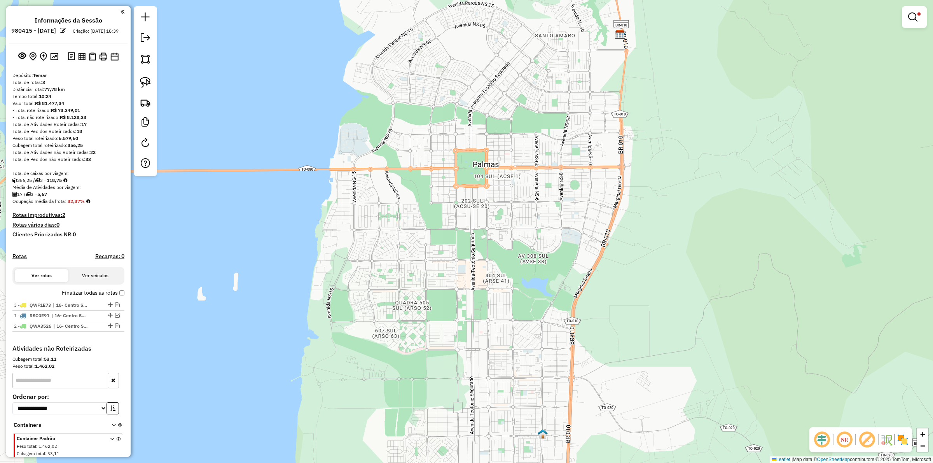
drag, startPoint x: 107, startPoint y: 333, endPoint x: 104, endPoint y: 304, distance: 28.9
drag, startPoint x: 108, startPoint y: 333, endPoint x: 108, endPoint y: 320, distance: 12.8
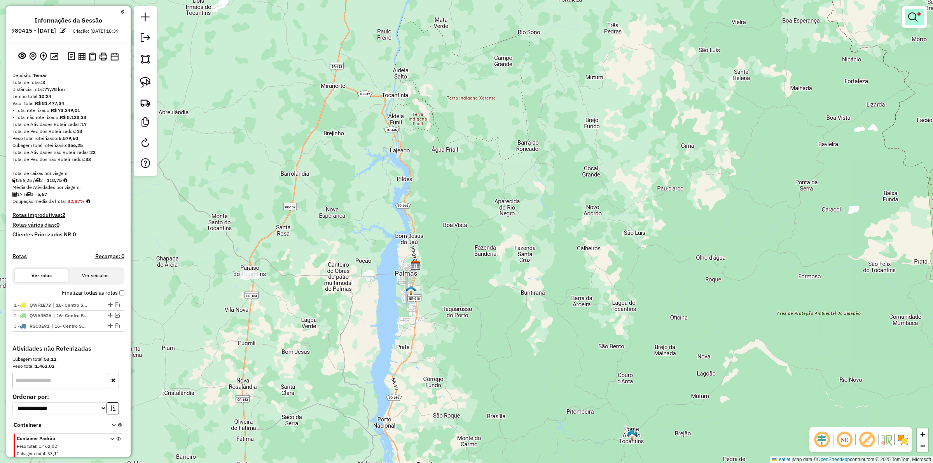
click at [916, 19] on em at bounding box center [912, 16] width 9 height 9
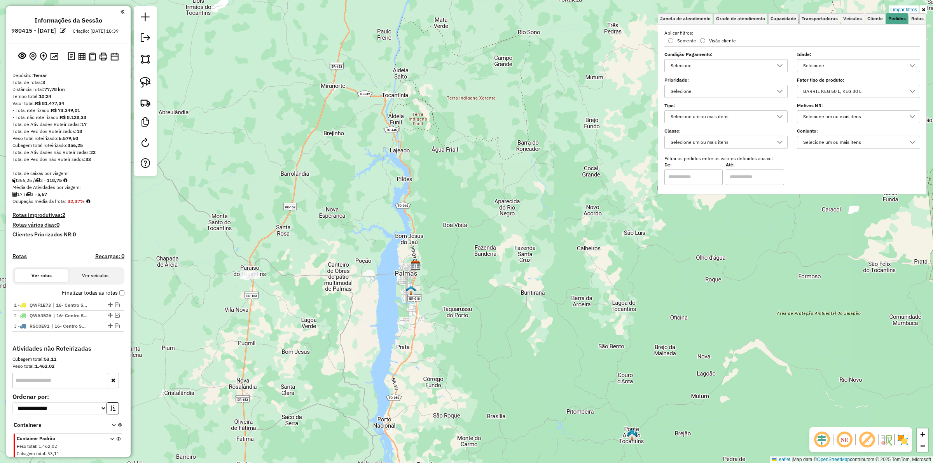
click at [897, 10] on link "Limpar filtros" at bounding box center [904, 9] width 30 height 9
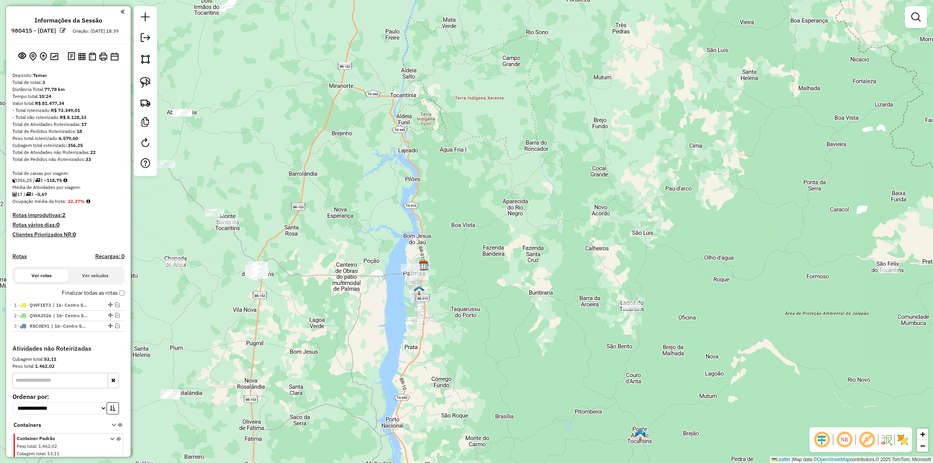
drag, startPoint x: 469, startPoint y: 286, endPoint x: 473, endPoint y: 286, distance: 4.3
click at [473, 286] on div "Janela de atendimento Grade de atendimento Capacidade Transportadoras Veículos …" at bounding box center [466, 231] width 933 height 463
drag, startPoint x: 407, startPoint y: 242, endPoint x: 443, endPoint y: 264, distance: 42.3
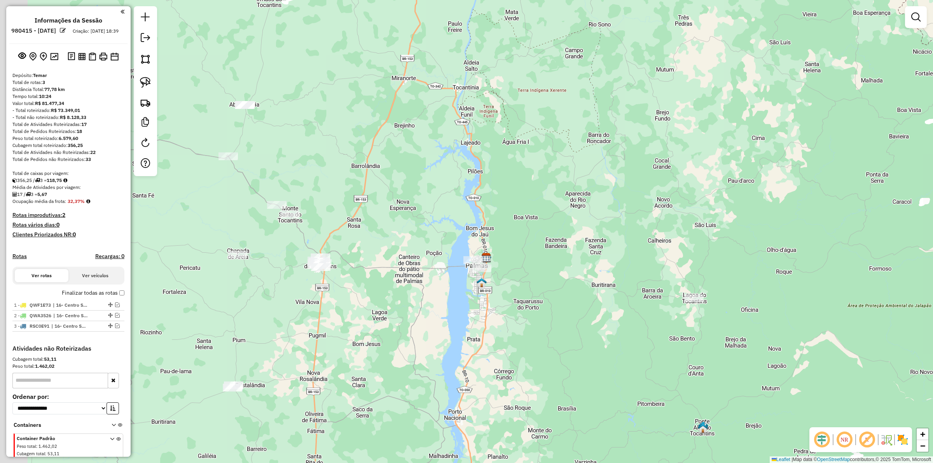
drag, startPoint x: 386, startPoint y: 294, endPoint x: 424, endPoint y: 290, distance: 38.7
click at [452, 286] on div "Janela de atendimento Grade de atendimento Capacidade Transportadoras Veículos …" at bounding box center [466, 231] width 933 height 463
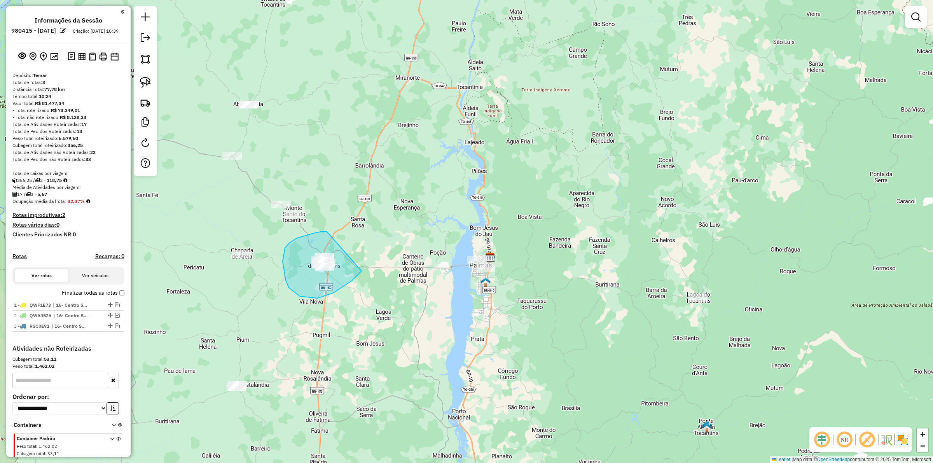
drag, startPoint x: 289, startPoint y: 243, endPoint x: 363, endPoint y: 268, distance: 78.7
click at [147, 35] on em at bounding box center [145, 37] width 9 height 9
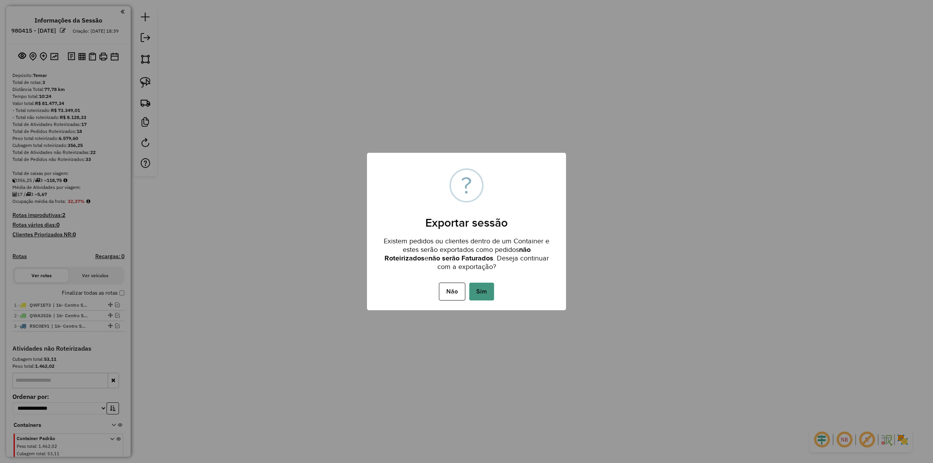
click at [479, 288] on button "Sim" at bounding box center [481, 292] width 25 height 18
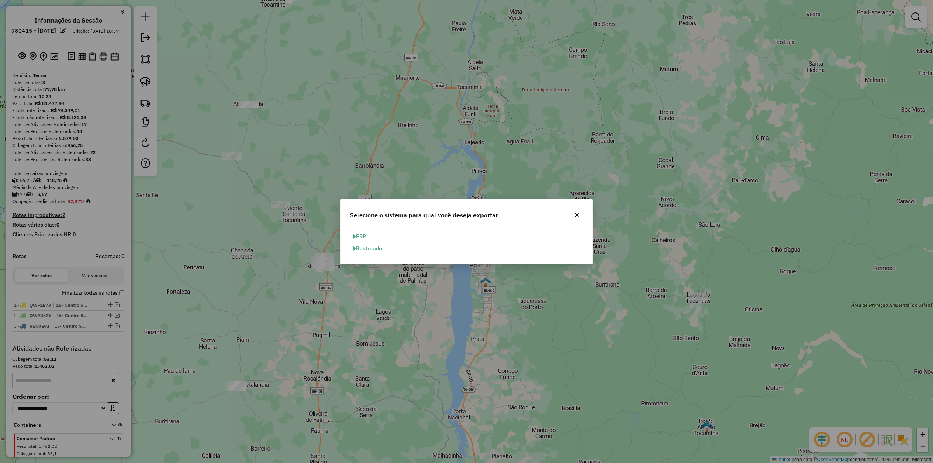
click at [360, 236] on button "ERP" at bounding box center [360, 237] width 20 height 12
select select "**"
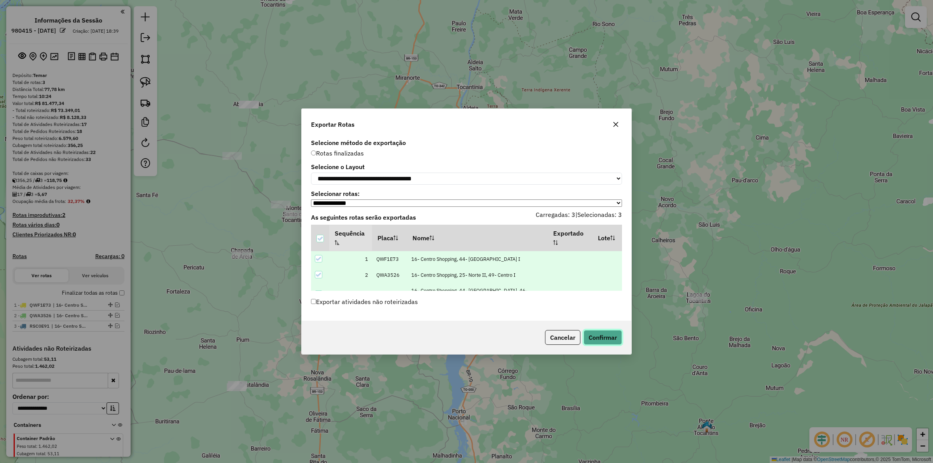
click at [606, 344] on button "Confirmar" at bounding box center [603, 337] width 38 height 15
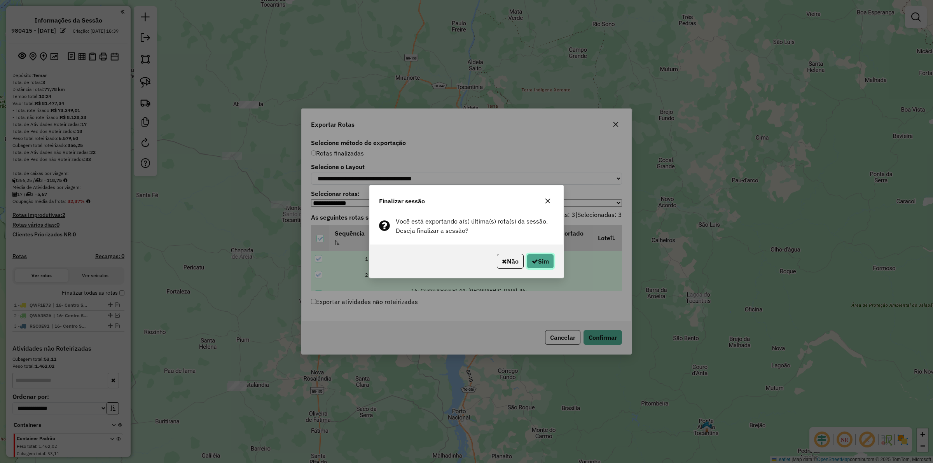
click at [541, 257] on button "Sim" at bounding box center [540, 261] width 27 height 15
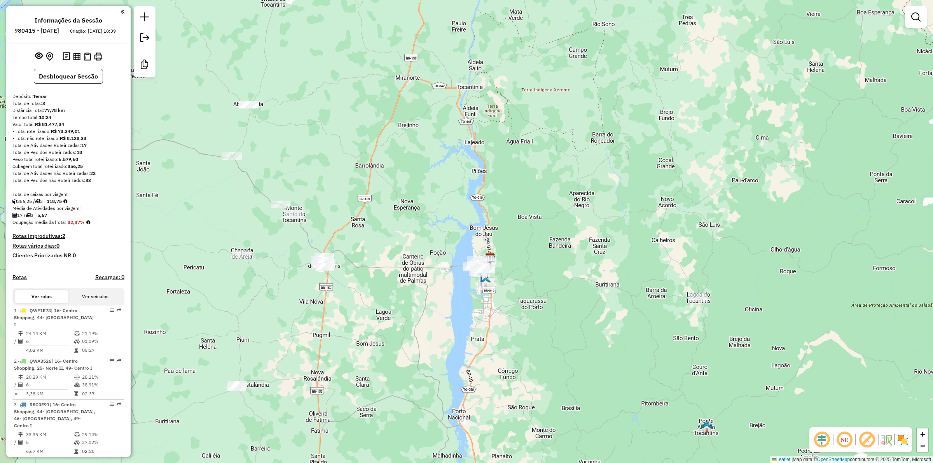
drag, startPoint x: 376, startPoint y: 353, endPoint x: 349, endPoint y: 358, distance: 26.9
click at [376, 353] on div "Janela de atendimento Grade de atendimento Capacidade Transportadoras Veículos …" at bounding box center [466, 231] width 933 height 463
